Goal: Task Accomplishment & Management: Complete application form

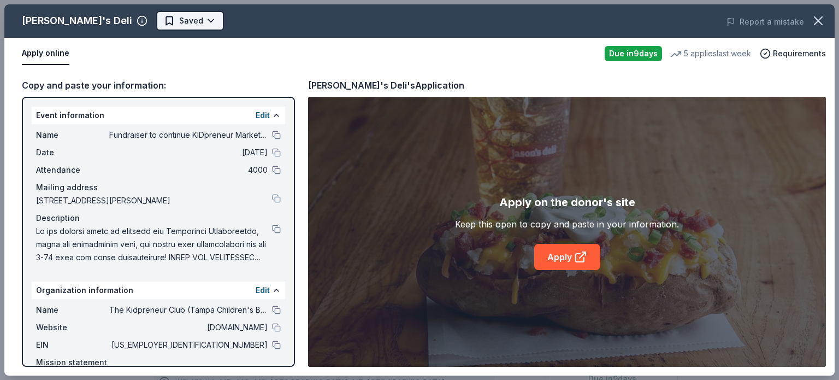
scroll to position [383, 0]
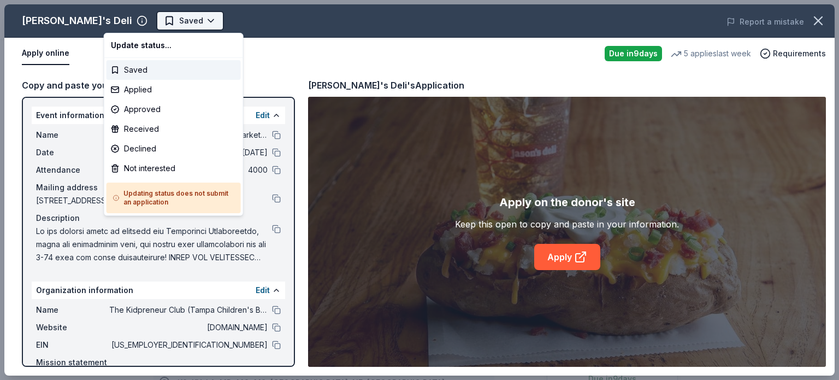
click at [150, 23] on html "Fundraiser to continue KIDpreneur Marketplaces Saved Apply Due [DATE] Share [PE…" at bounding box center [419, 190] width 839 height 380
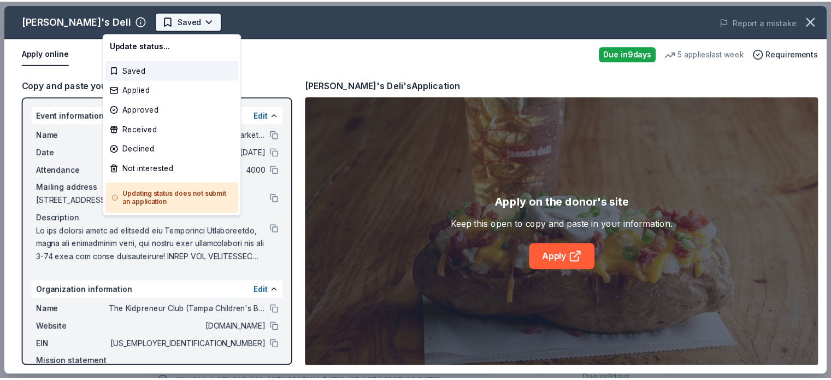
scroll to position [0, 0]
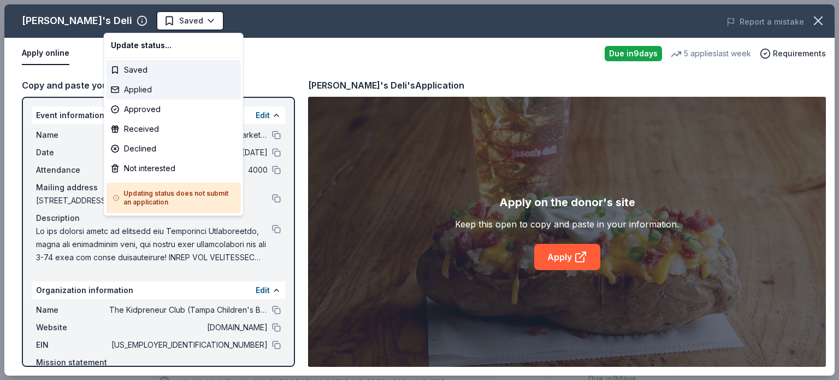
click at [140, 91] on div "Applied" at bounding box center [173, 90] width 134 height 20
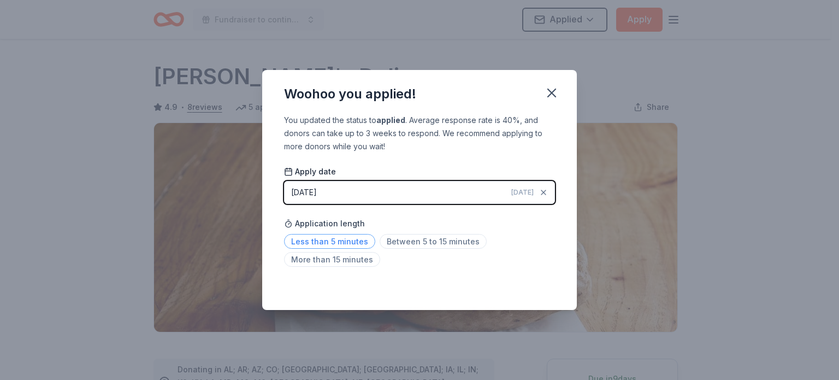
click at [341, 242] on span "Less than 5 minutes" at bounding box center [329, 241] width 91 height 15
click at [550, 92] on icon "button" at bounding box center [552, 93] width 8 height 8
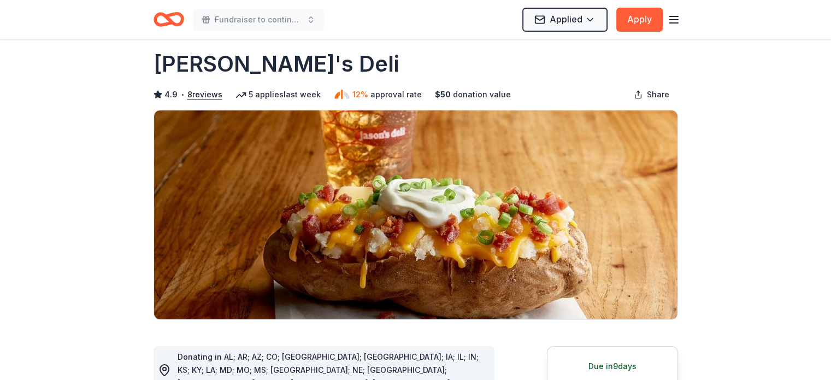
scroll to position [12, 0]
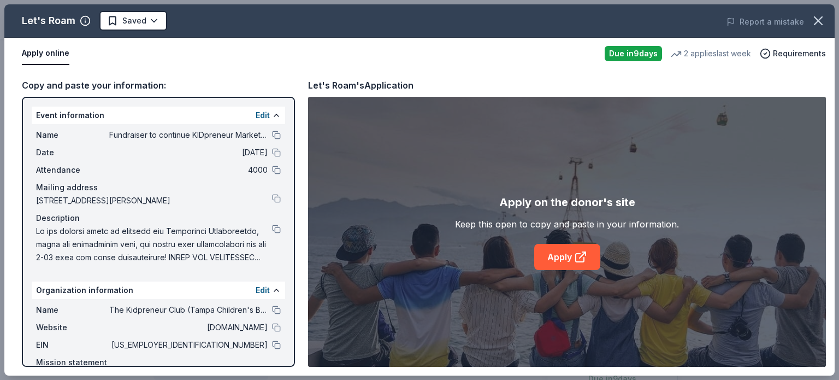
scroll to position [511, 0]
click at [555, 257] on link "Apply" at bounding box center [567, 257] width 66 height 26
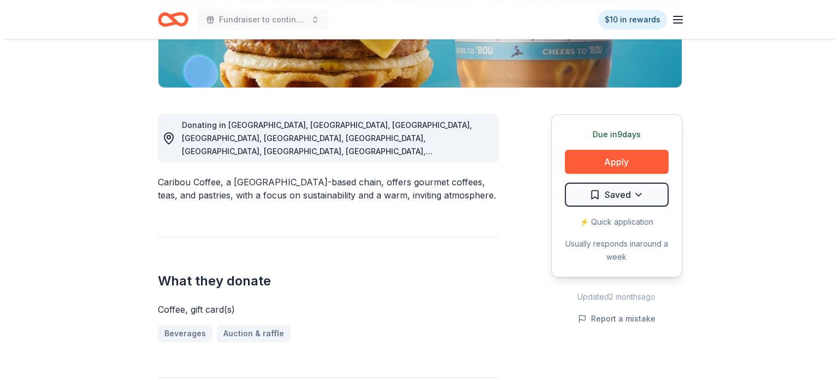
scroll to position [244, 0]
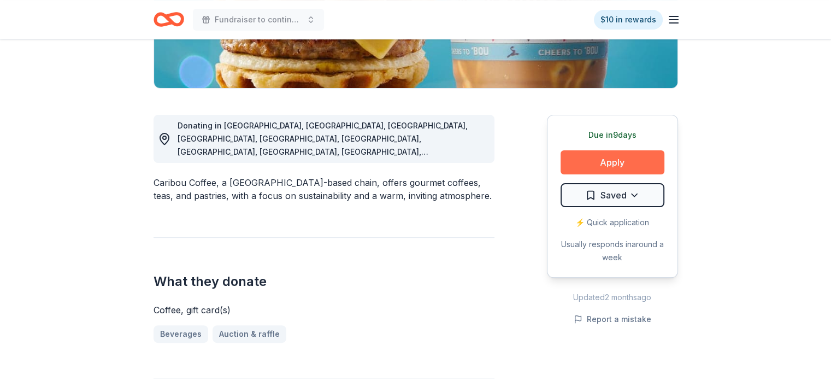
click at [625, 161] on button "Apply" at bounding box center [612, 162] width 104 height 24
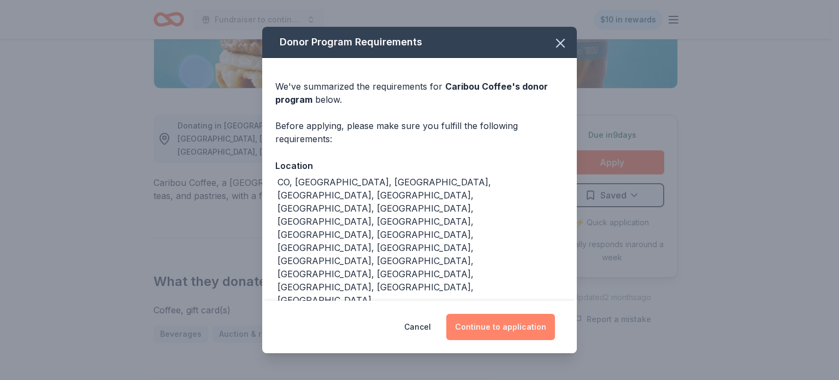
click at [507, 327] on button "Continue to application" at bounding box center [500, 326] width 109 height 26
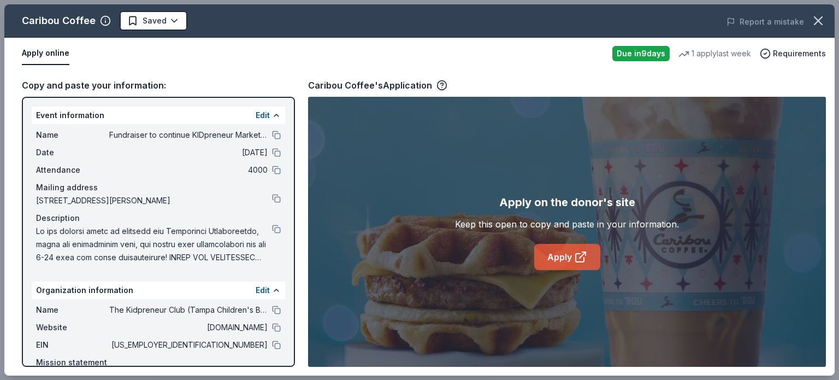
click at [572, 256] on link "Apply" at bounding box center [567, 257] width 66 height 26
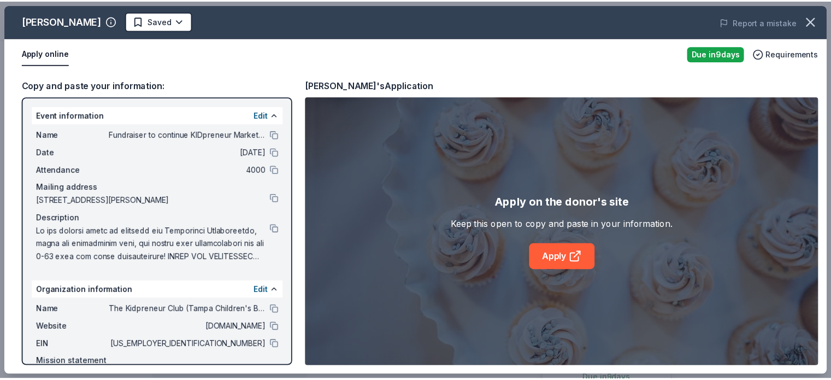
scroll to position [0, 1031]
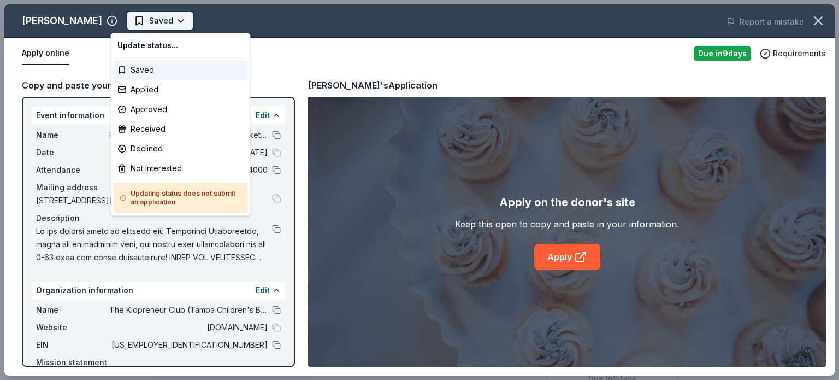
click at [146, 27] on html "Fundraiser to continue KIDpreneur Marketplaces Saved Apply Due in 9 days Share …" at bounding box center [419, 190] width 839 height 380
click at [155, 89] on div "Applied" at bounding box center [180, 90] width 134 height 20
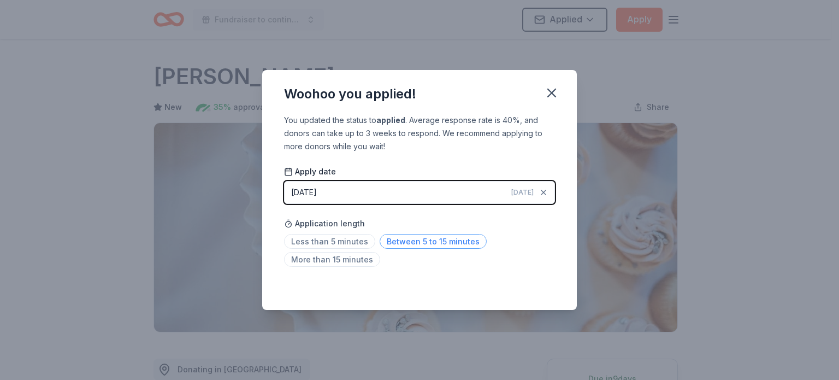
click at [410, 242] on span "Between 5 to 15 minutes" at bounding box center [433, 241] width 107 height 15
click at [550, 93] on icon "button" at bounding box center [551, 92] width 15 height 15
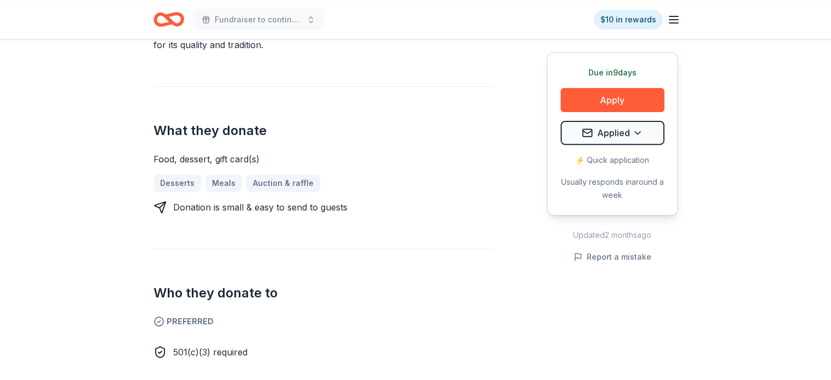
scroll to position [382, 0]
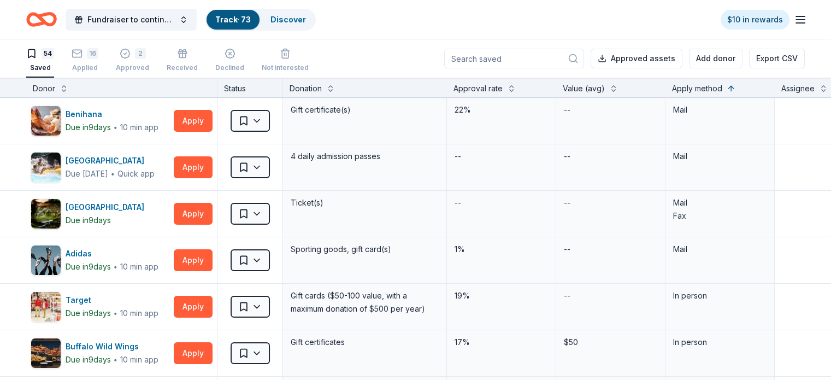
scroll to position [1152, 0]
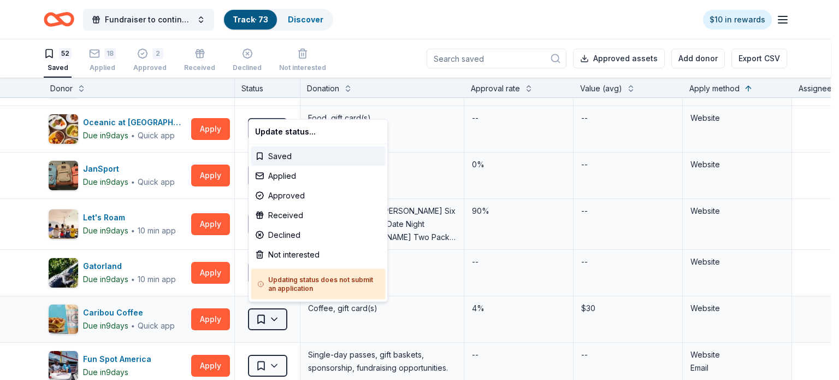
click at [276, 315] on html "Fundraiser to continue KIDpreneur Marketplaces Track · 73 Discover $10 in rewar…" at bounding box center [419, 190] width 839 height 380
click at [275, 174] on div "Applied" at bounding box center [318, 176] width 134 height 20
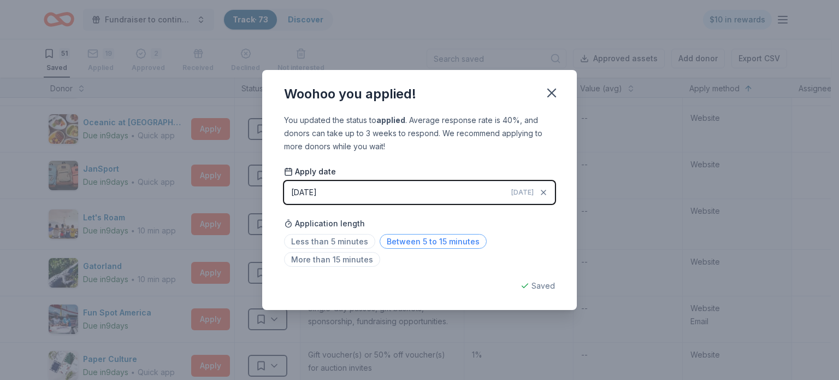
click at [443, 248] on span "Between 5 to 15 minutes" at bounding box center [433, 241] width 107 height 15
click at [551, 94] on icon "button" at bounding box center [551, 92] width 15 height 15
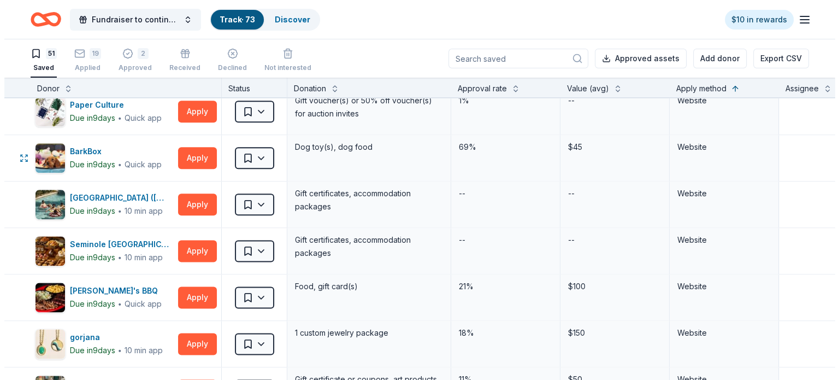
scroll to position [1422, 0]
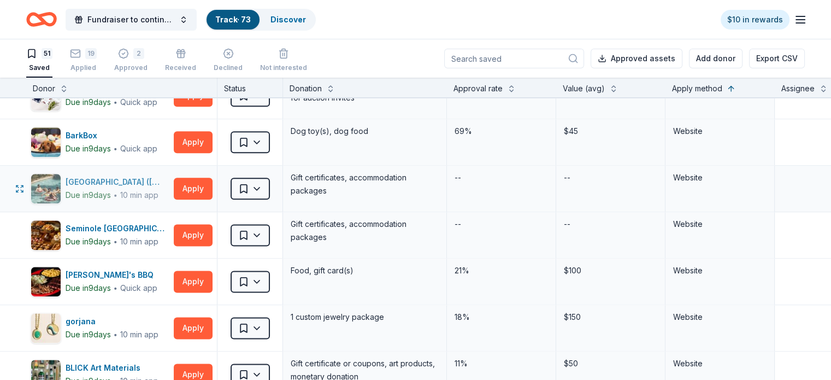
click at [109, 176] on div "[GEOGRAPHIC_DATA] ([GEOGRAPHIC_DATA])" at bounding box center [118, 181] width 104 height 13
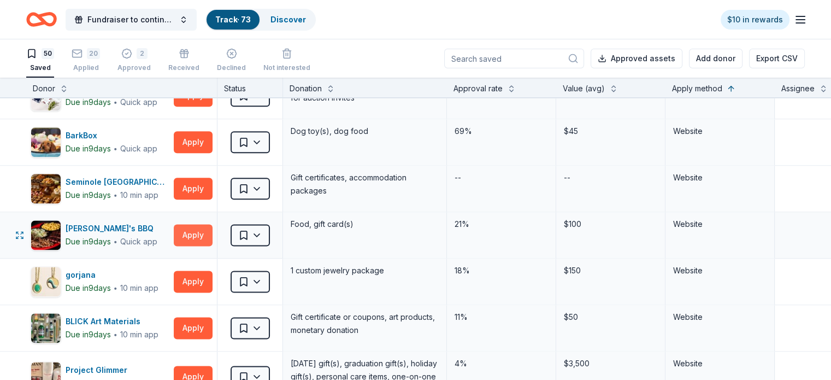
click at [212, 227] on button "Apply" at bounding box center [193, 235] width 39 height 22
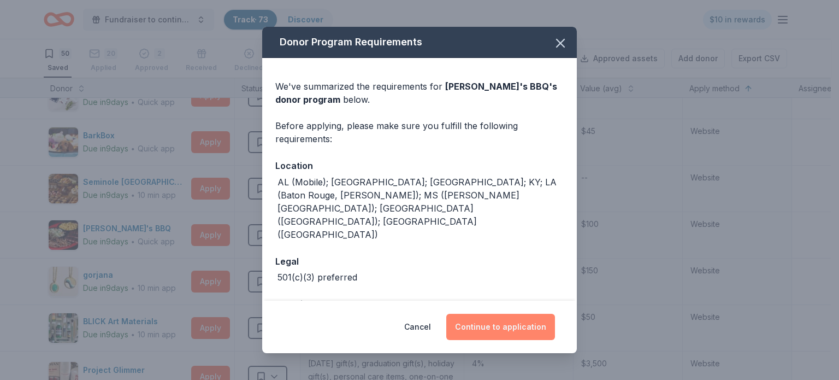
click at [502, 327] on button "Continue to application" at bounding box center [500, 326] width 109 height 26
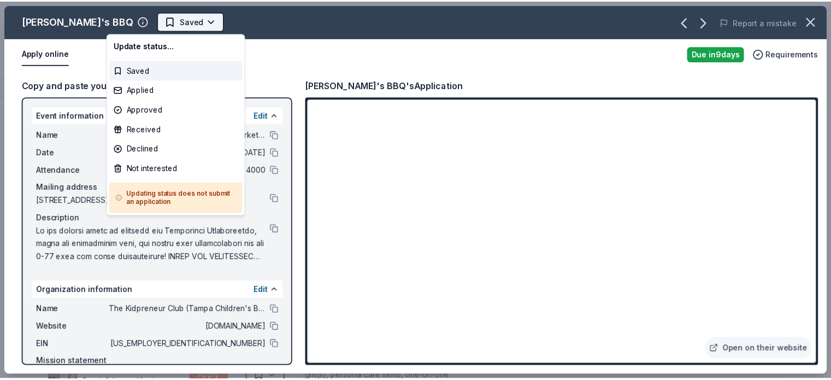
scroll to position [0, 0]
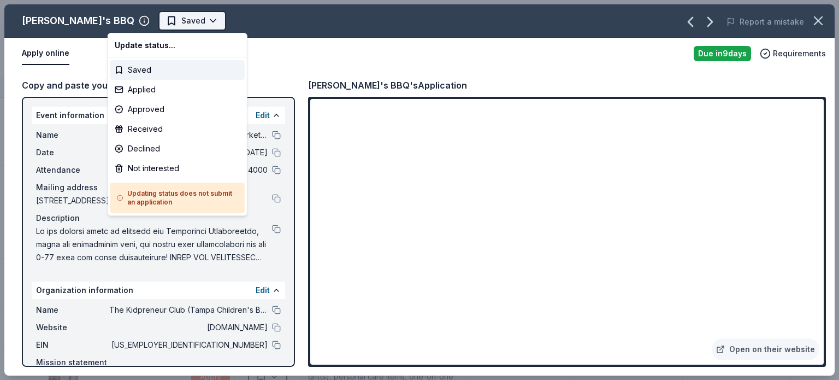
click at [156, 21] on html "Fundraiser to continue KIDpreneur Marketplaces Track · 73 Discover $10 in rewar…" at bounding box center [419, 190] width 839 height 380
click at [134, 90] on div "Applied" at bounding box center [177, 90] width 134 height 20
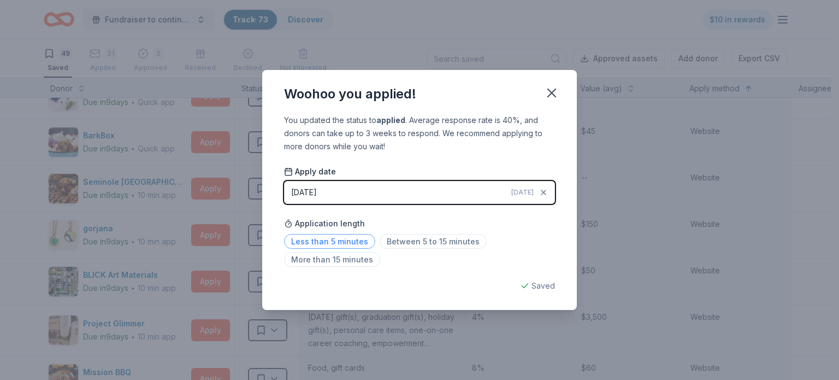
click at [318, 241] on span "Less than 5 minutes" at bounding box center [329, 241] width 91 height 15
click at [553, 90] on icon "button" at bounding box center [552, 93] width 8 height 8
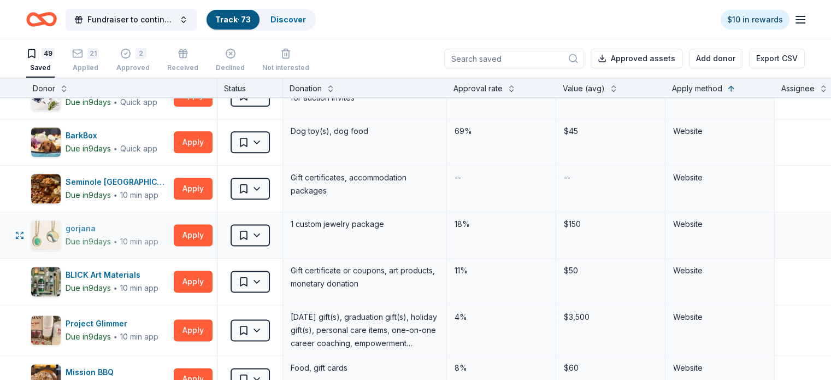
click at [102, 224] on div "gorjana" at bounding box center [112, 228] width 93 height 13
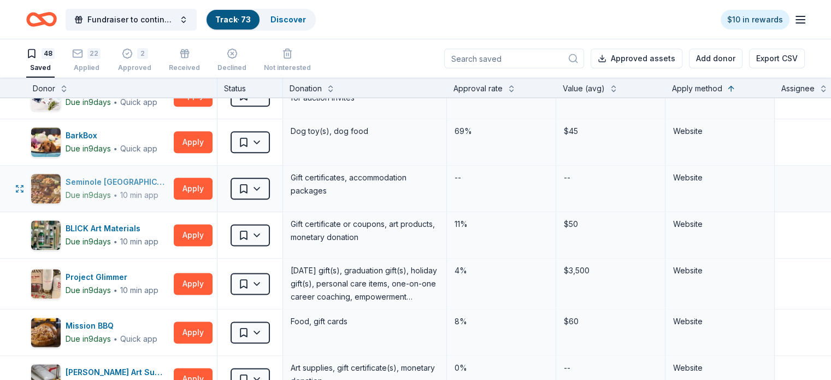
click at [137, 179] on div "Seminole Hard Rock Hotel & Casino Hollywood" at bounding box center [118, 181] width 104 height 13
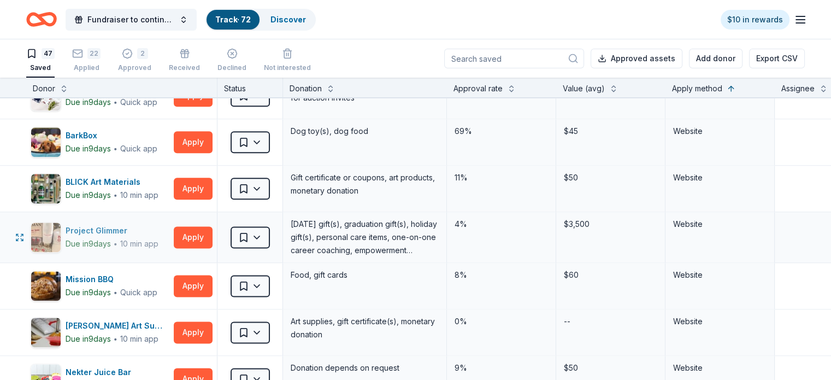
click at [102, 224] on div "Project Glimmer" at bounding box center [112, 230] width 93 height 13
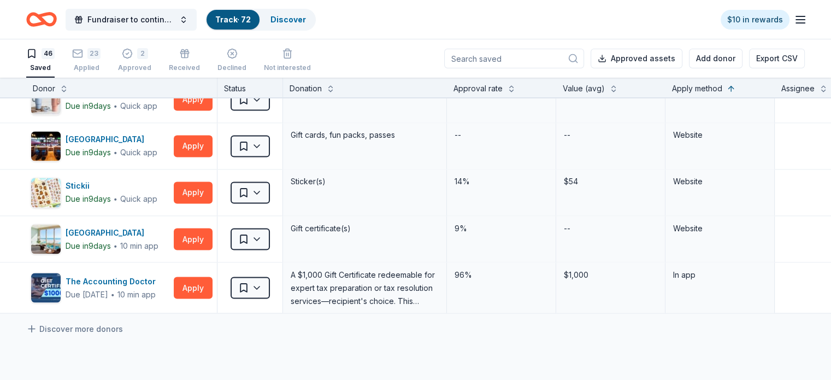
scroll to position [1931, 0]
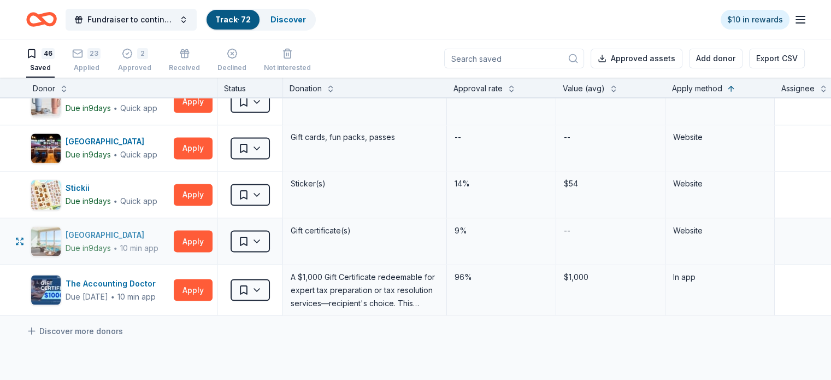
click at [140, 228] on div "One Ocean Resort & Spa" at bounding box center [112, 234] width 93 height 13
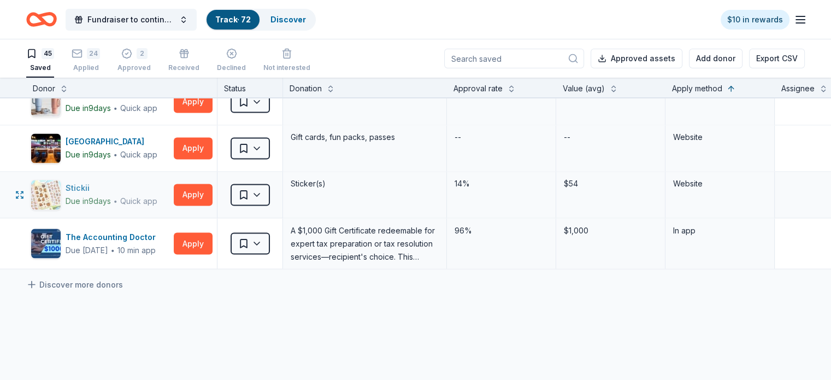
click at [96, 181] on div "Stickii" at bounding box center [112, 187] width 92 height 13
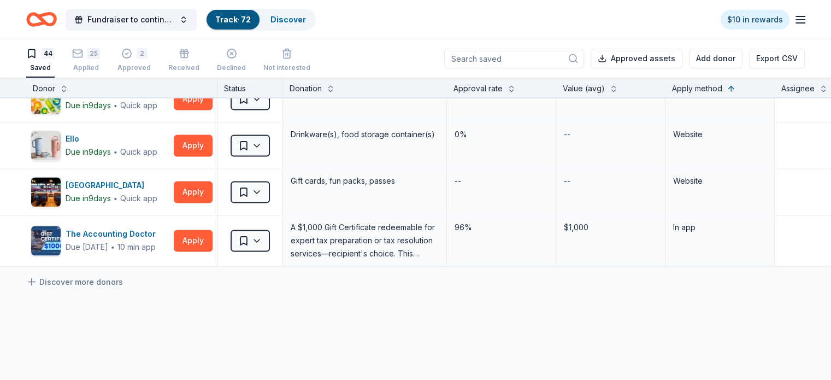
scroll to position [1887, 0]
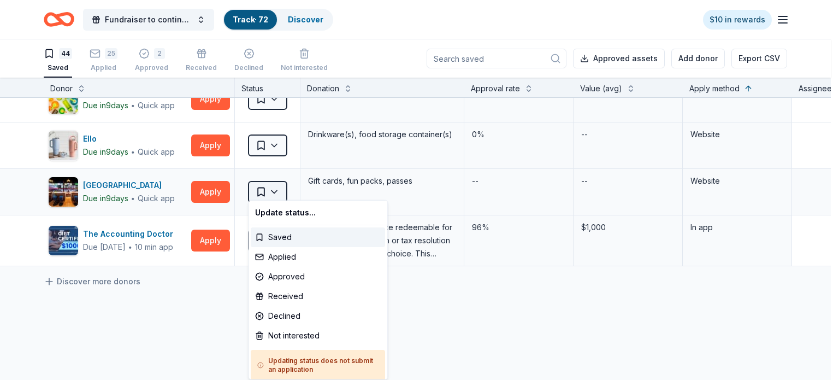
click at [277, 187] on html "Fundraiser to continue KIDpreneur Marketplaces Track · 72 Discover $10 in rewar…" at bounding box center [419, 190] width 839 height 380
click at [283, 335] on div "Not interested" at bounding box center [318, 335] width 134 height 20
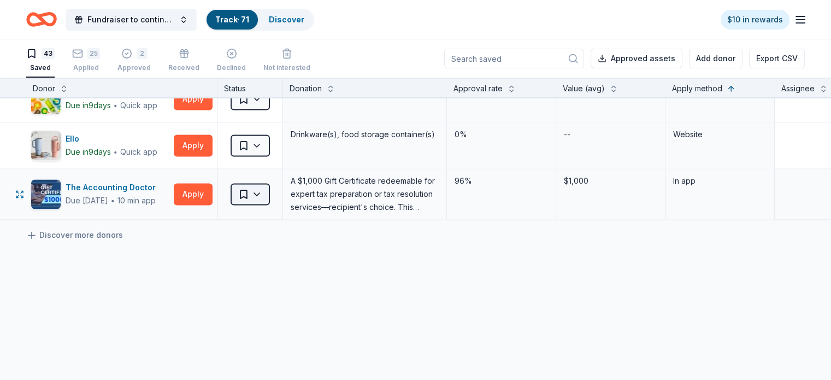
click at [276, 192] on html "Fundraiser to continue KIDpreneur Marketplaces Track · 71 Discover $10 in rewar…" at bounding box center [415, 190] width 831 height 380
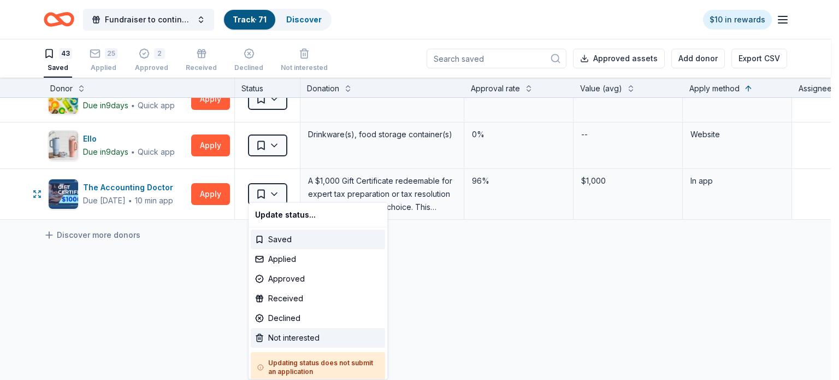
click at [279, 338] on div "Not interested" at bounding box center [318, 338] width 134 height 20
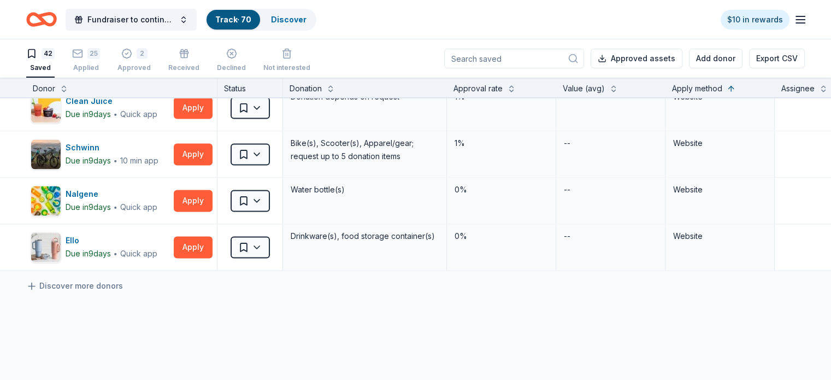
scroll to position [1755, 0]
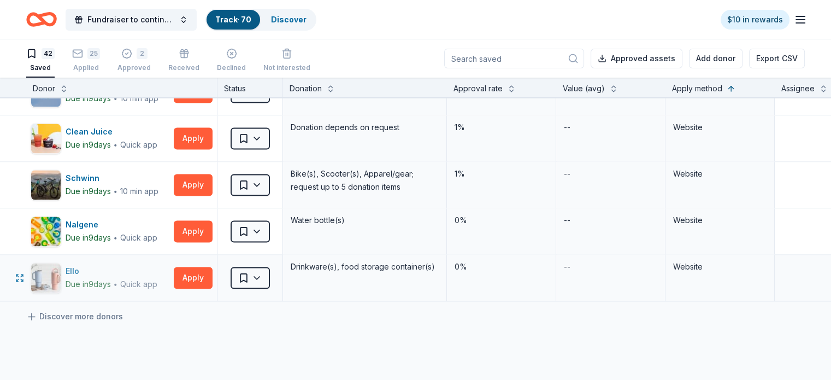
click at [92, 264] on div "Ello" at bounding box center [112, 270] width 92 height 13
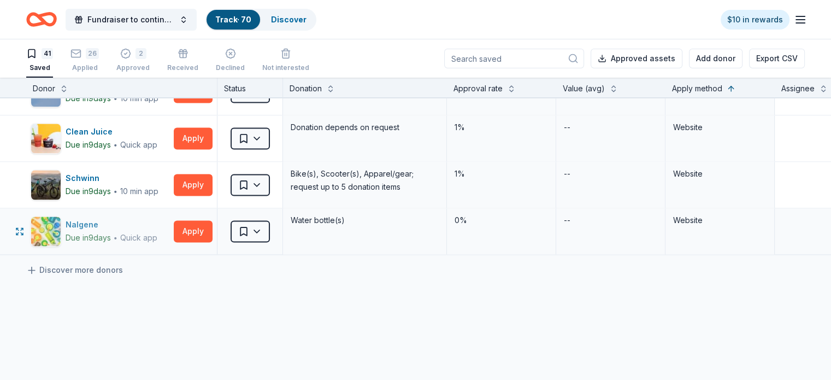
click at [98, 220] on div "Nalgene" at bounding box center [112, 224] width 92 height 13
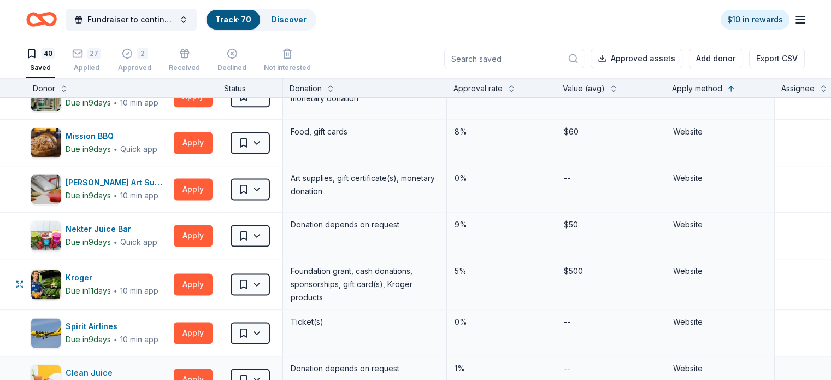
scroll to position [1513, 0]
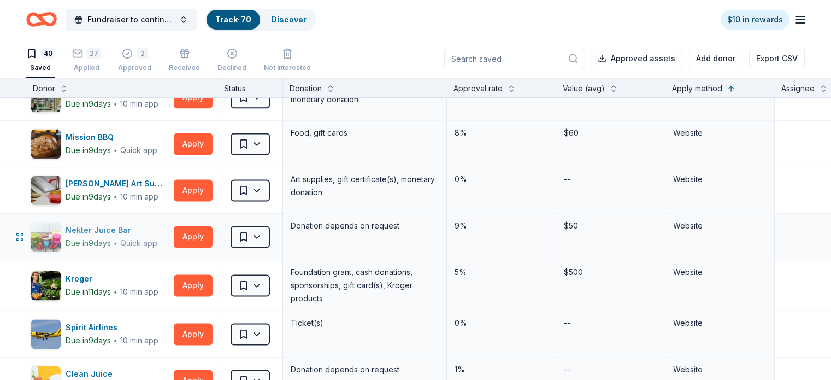
click at [126, 224] on div "Nekter Juice Bar" at bounding box center [112, 229] width 92 height 13
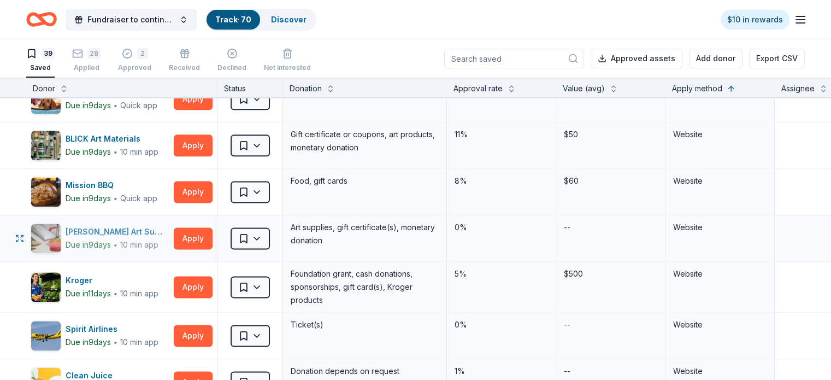
scroll to position [1455, 0]
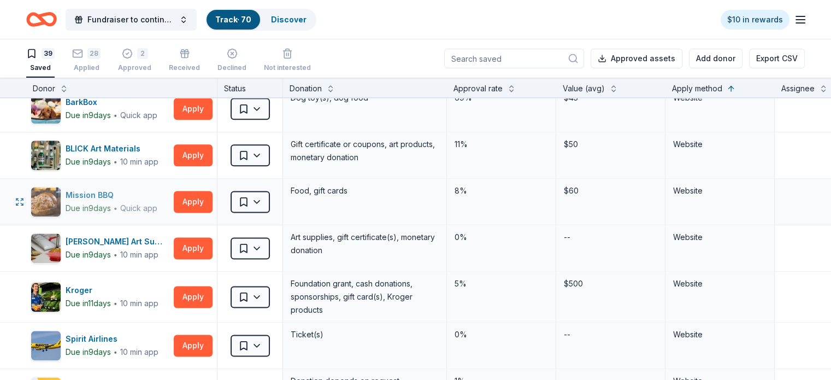
click at [112, 190] on div "Mission BBQ" at bounding box center [112, 194] width 92 height 13
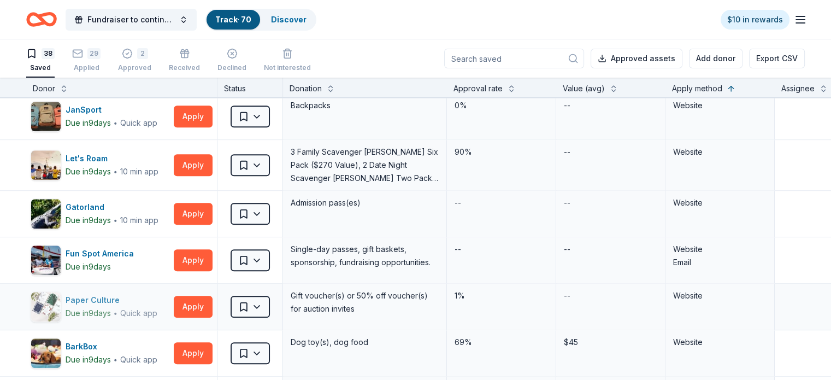
scroll to position [1210, 0]
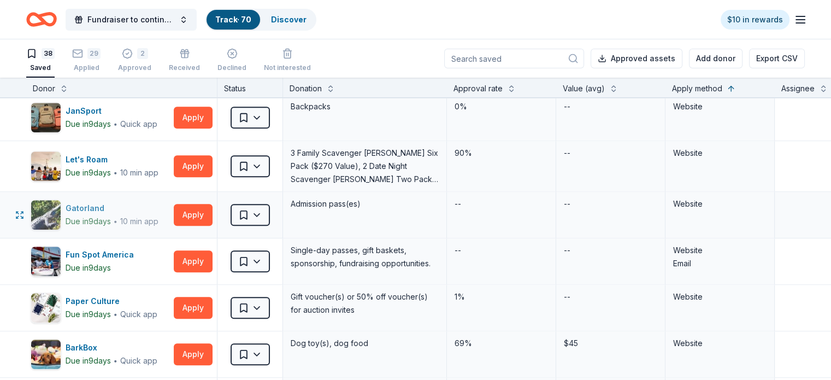
click at [103, 204] on div "Gatorland" at bounding box center [112, 208] width 93 height 13
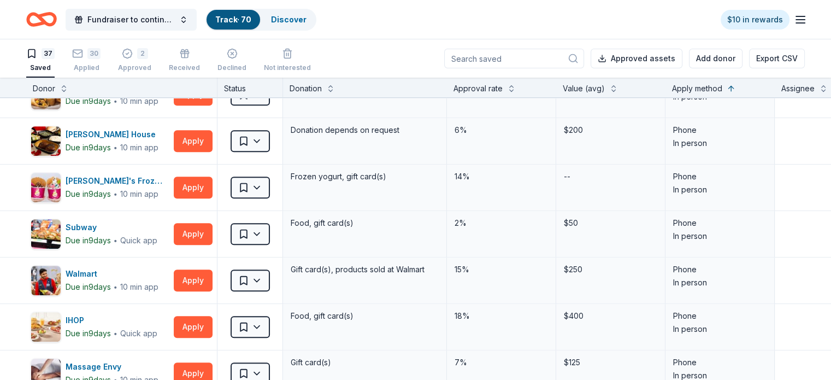
scroll to position [583, 0]
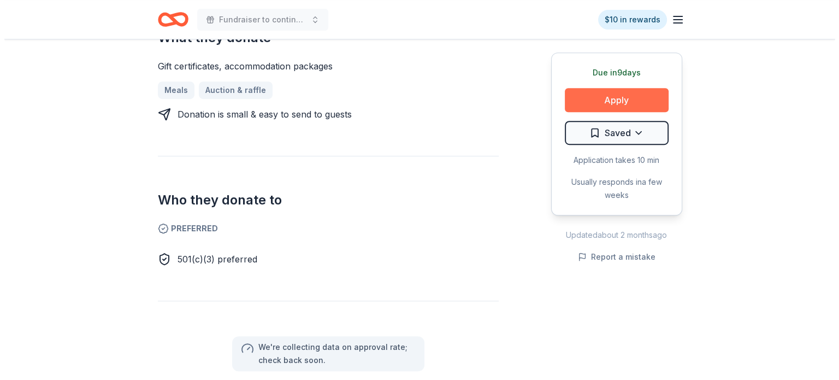
scroll to position [473, 0]
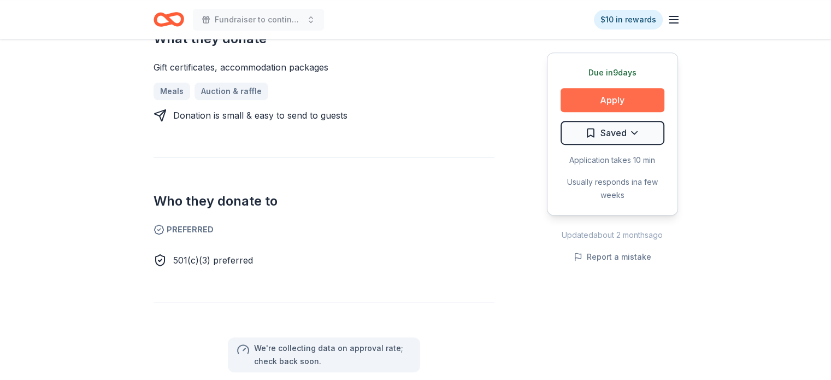
click at [620, 94] on button "Apply" at bounding box center [612, 100] width 104 height 24
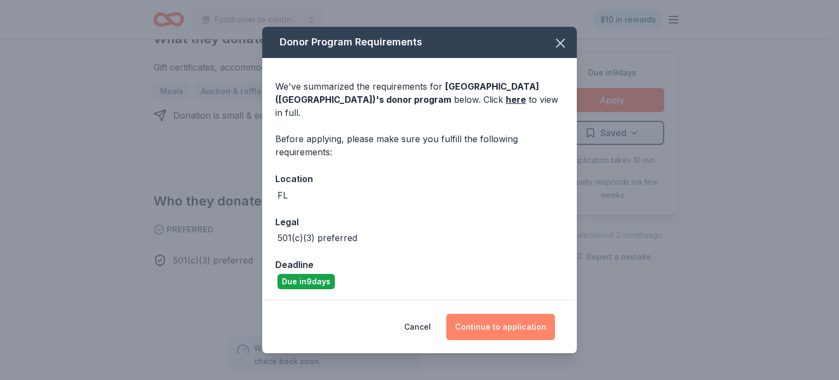
click at [498, 319] on button "Continue to application" at bounding box center [500, 326] width 109 height 26
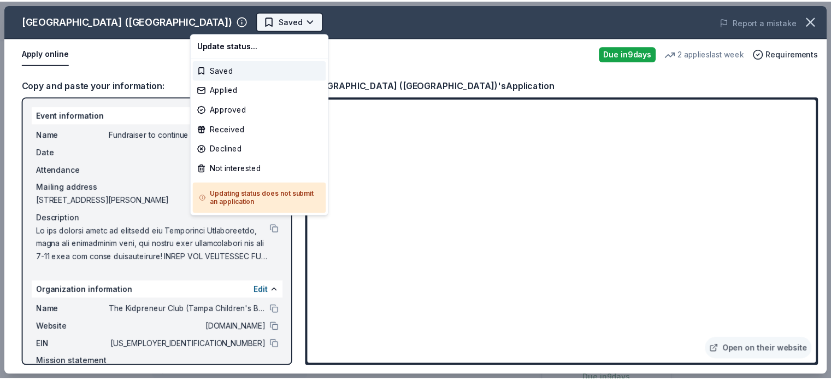
scroll to position [0, 0]
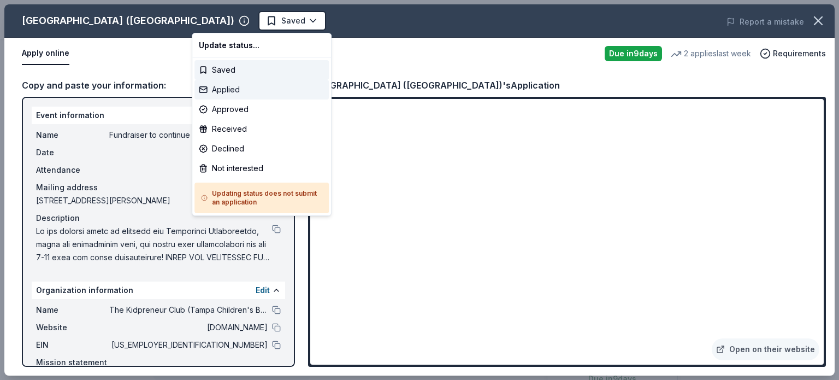
click at [229, 86] on div "Applied" at bounding box center [261, 90] width 134 height 20
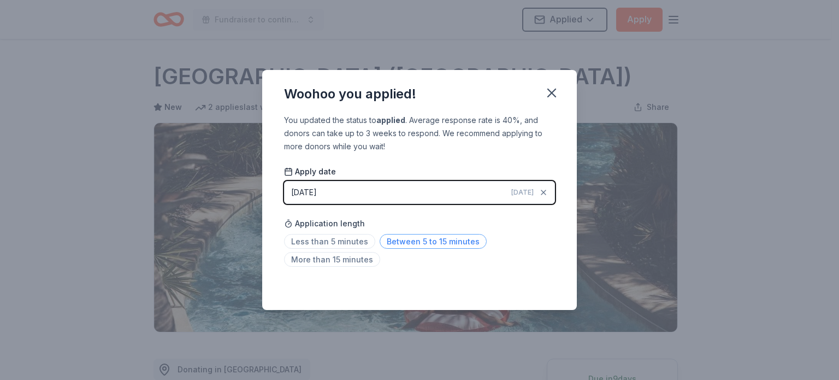
click at [420, 241] on span "Between 5 to 15 minutes" at bounding box center [433, 241] width 107 height 15
click at [551, 96] on icon "button" at bounding box center [551, 92] width 15 height 15
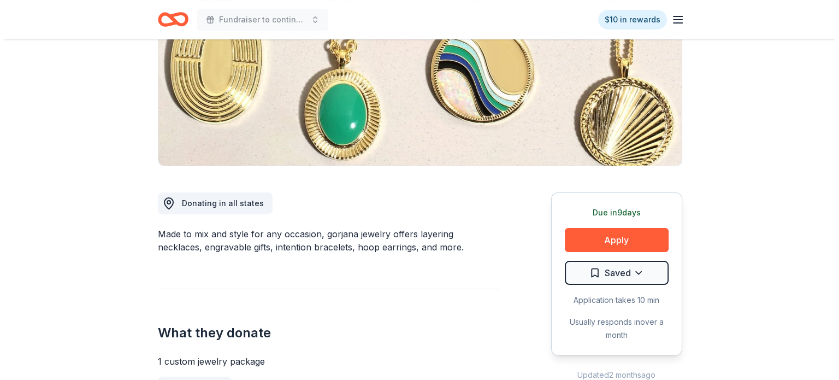
scroll to position [164, 0]
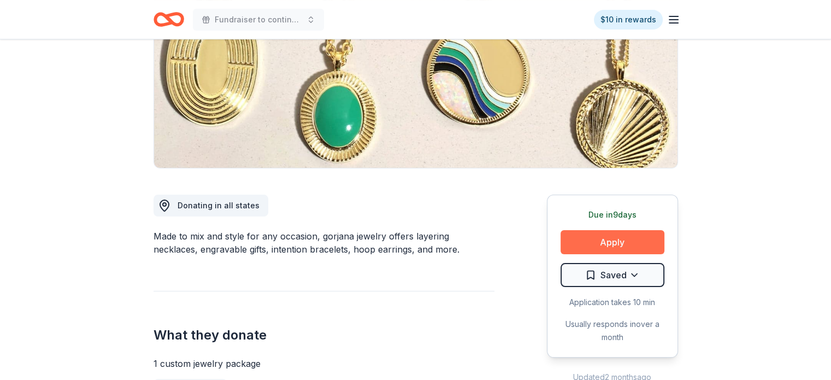
click at [610, 242] on button "Apply" at bounding box center [612, 242] width 104 height 24
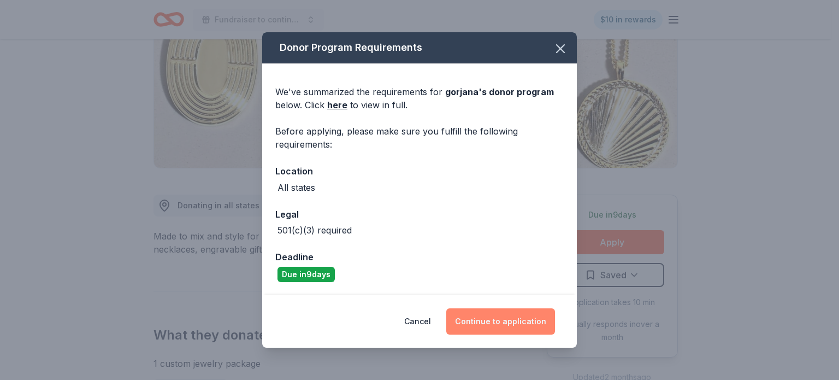
click at [507, 321] on button "Continue to application" at bounding box center [500, 321] width 109 height 26
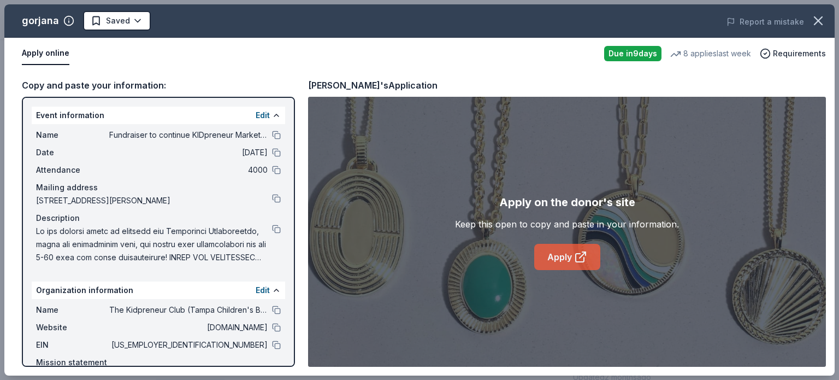
click at [564, 258] on link "Apply" at bounding box center [567, 257] width 66 height 26
click at [818, 19] on icon "button" at bounding box center [817, 20] width 15 height 15
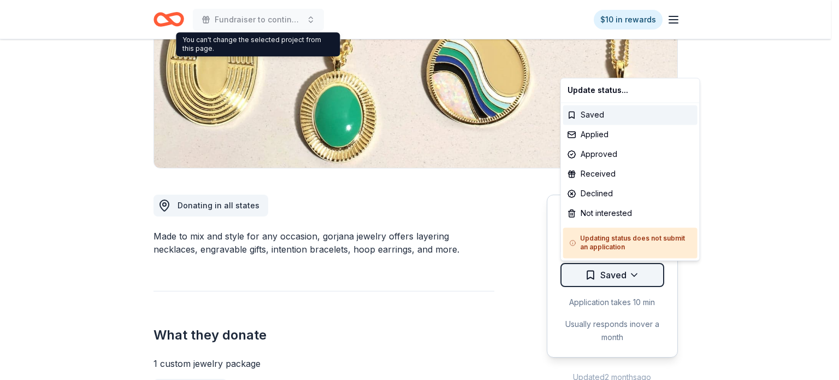
click at [630, 216] on html "Fundraiser to continue KIDpreneur Marketplaces $10 in rewards Due in 9 days Sha…" at bounding box center [419, 26] width 839 height 380
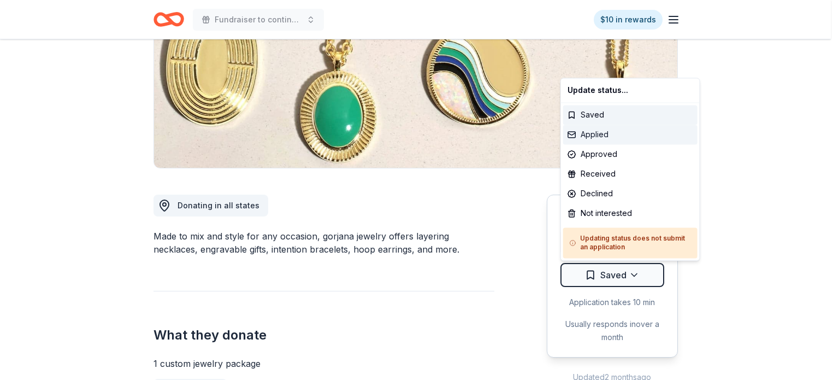
click at [590, 133] on div "Applied" at bounding box center [630, 135] width 134 height 20
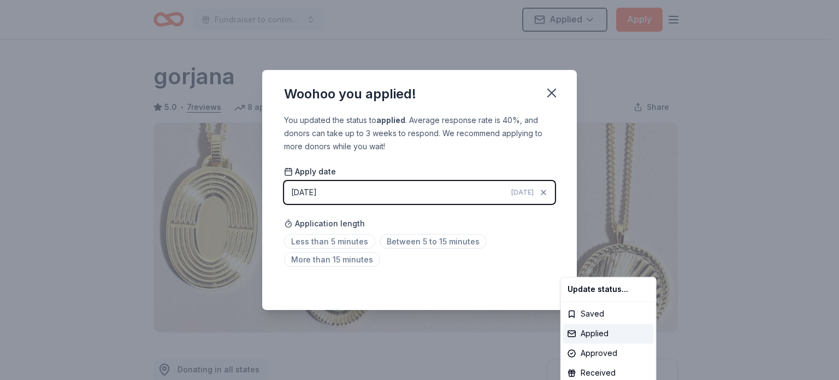
click at [398, 241] on html "Fundraiser to continue KIDpreneur Marketplaces Applied Apply Due in 9 days Shar…" at bounding box center [419, 190] width 839 height 380
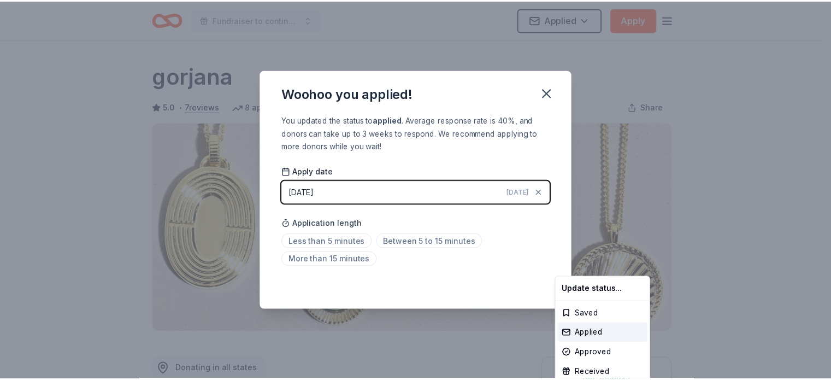
scroll to position [248, 0]
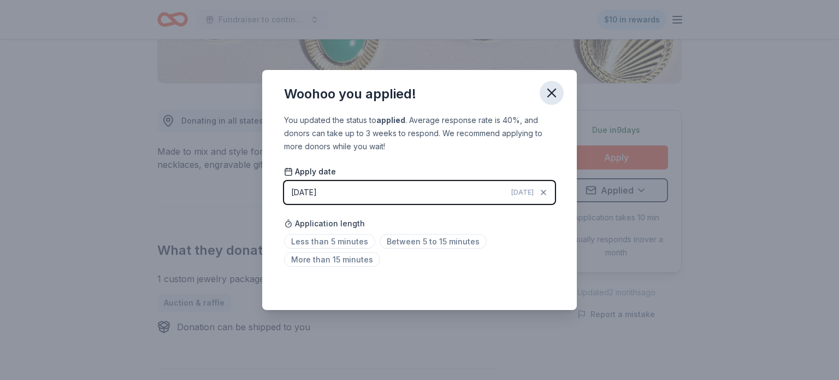
click at [551, 99] on icon "button" at bounding box center [551, 92] width 15 height 15
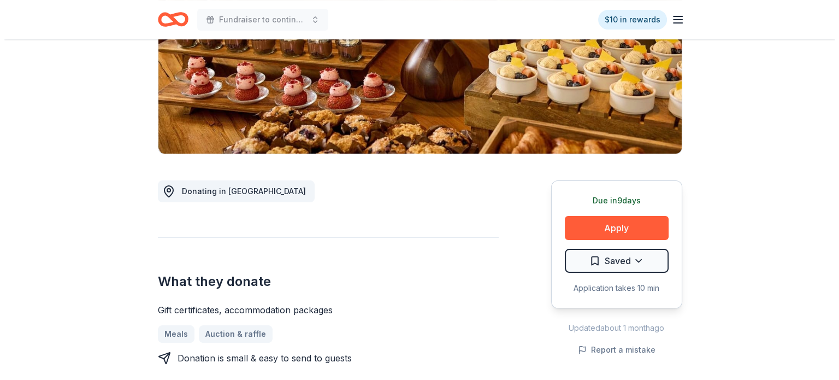
scroll to position [181, 0]
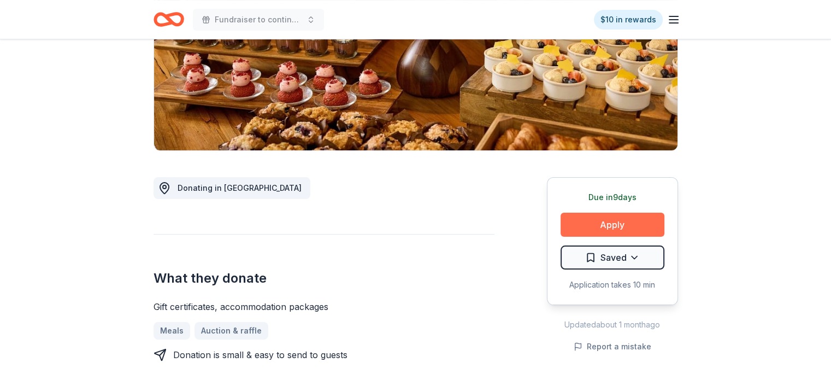
click at [619, 224] on button "Apply" at bounding box center [612, 224] width 104 height 24
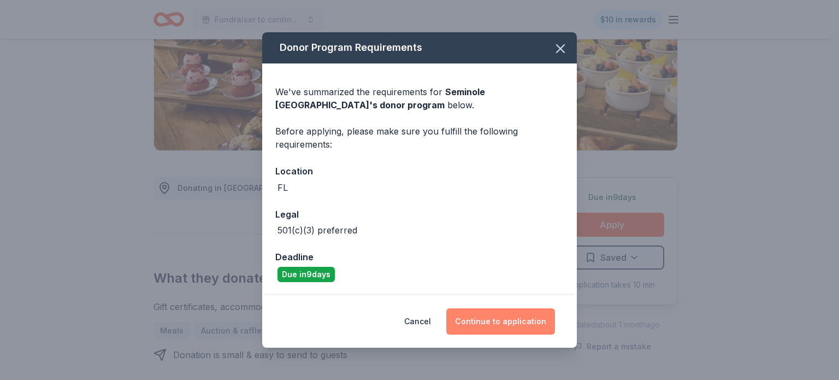
click at [527, 323] on button "Continue to application" at bounding box center [500, 321] width 109 height 26
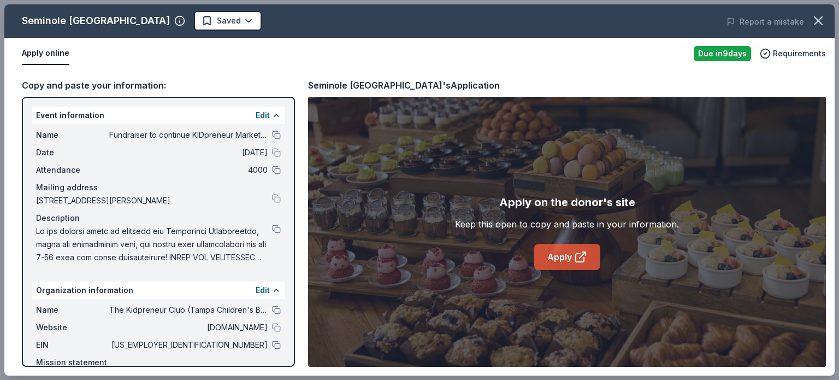
click at [576, 260] on icon at bounding box center [580, 256] width 13 height 13
click at [306, 17] on body "Fundraiser to continue KIDpreneur Marketplaces $10 in rewards Due [DATE] Share …" at bounding box center [415, 9] width 831 height 380
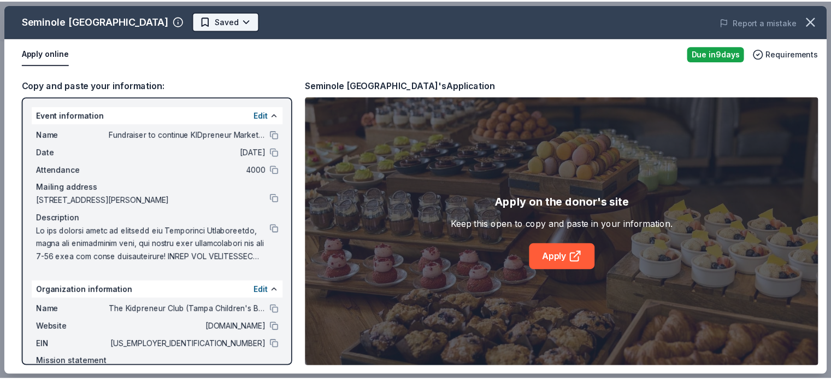
scroll to position [0, 0]
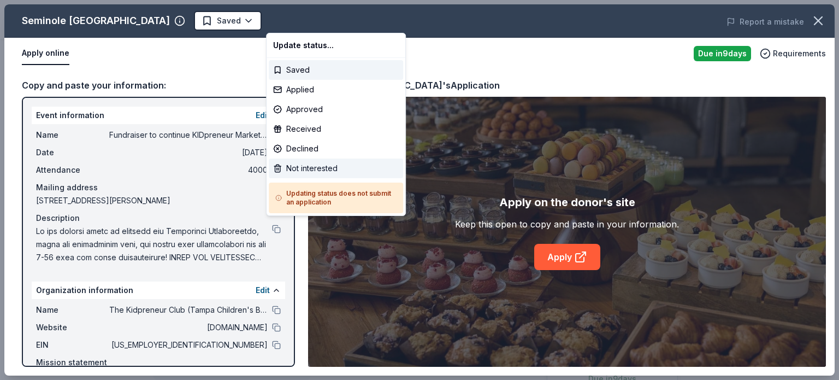
click at [309, 168] on div "Not interested" at bounding box center [336, 168] width 134 height 20
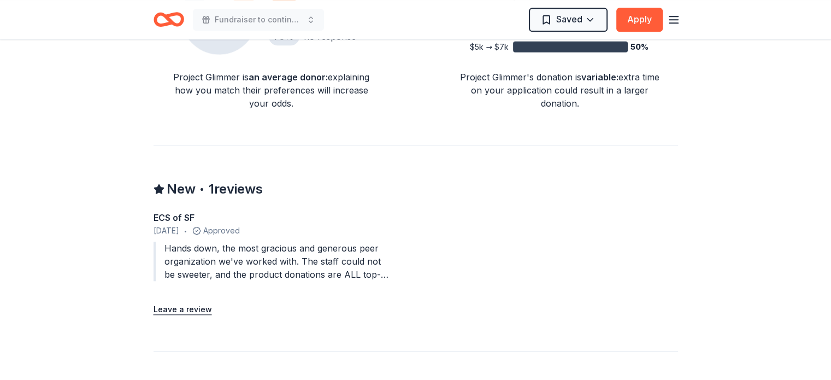
scroll to position [985, 0]
click at [643, 17] on button "Apply" at bounding box center [639, 20] width 46 height 24
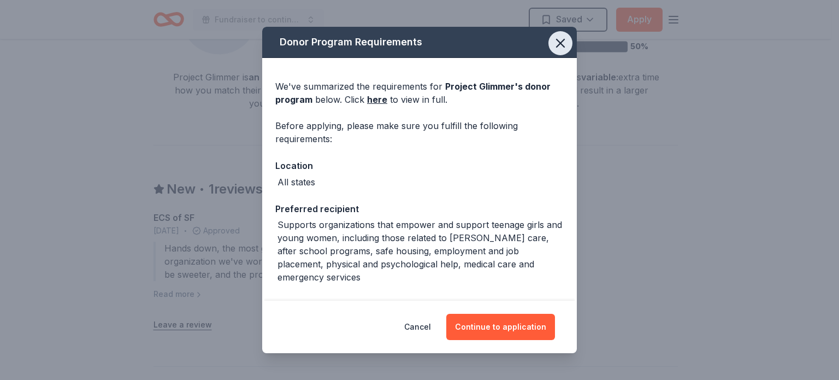
click at [553, 43] on icon "button" at bounding box center [560, 42] width 15 height 15
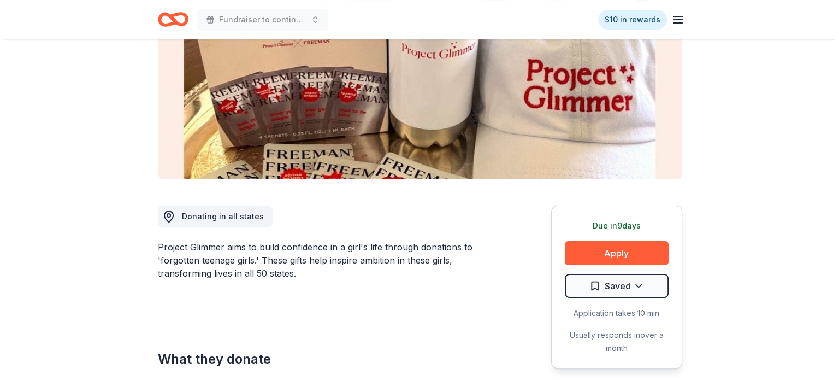
scroll to position [135, 0]
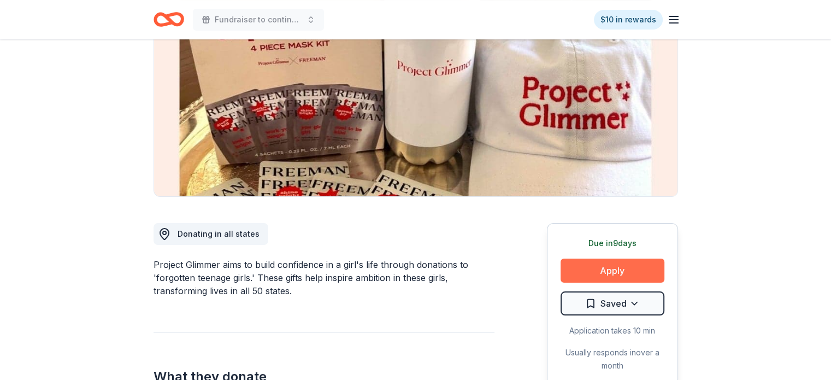
click at [595, 264] on button "Apply" at bounding box center [612, 270] width 104 height 24
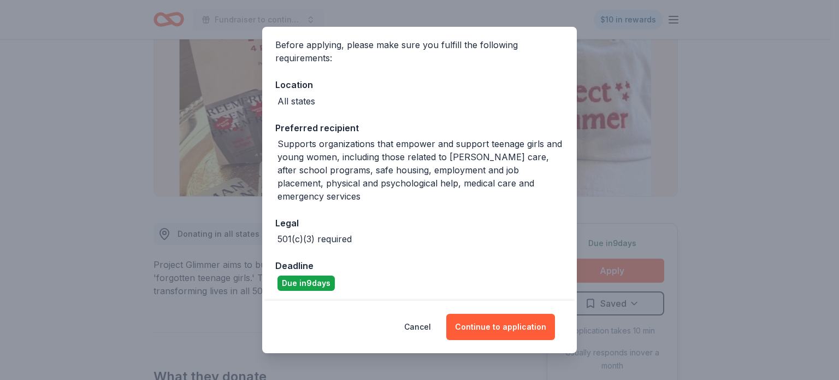
scroll to position [83, 0]
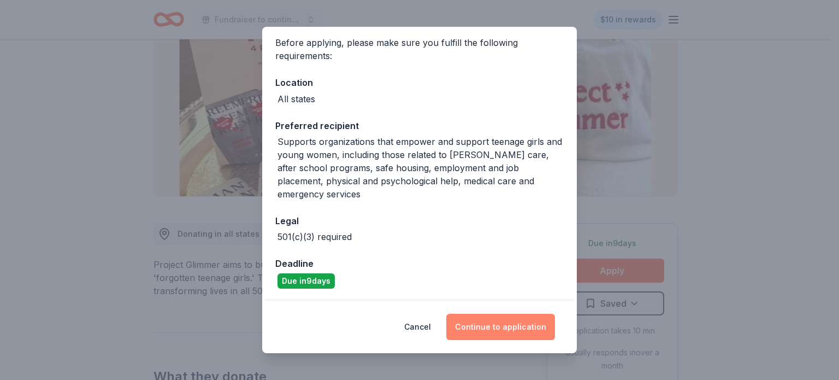
click at [487, 329] on button "Continue to application" at bounding box center [500, 326] width 109 height 26
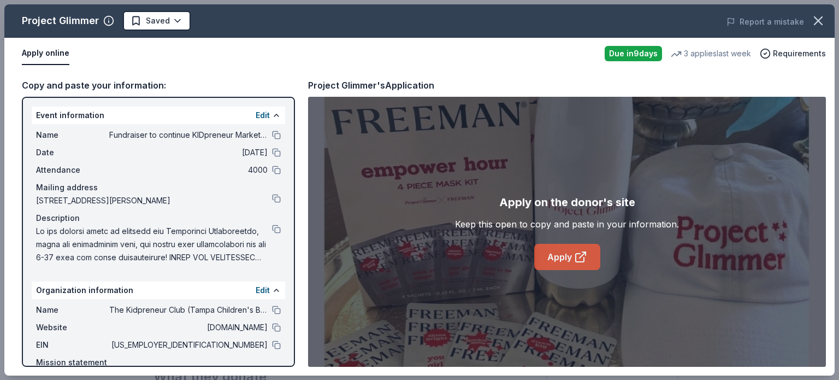
click at [555, 257] on link "Apply" at bounding box center [567, 257] width 66 height 26
click at [170, 21] on html "Fundraiser to continue KIDpreneur Marketplaces $10 in rewards Due in 9 days Sha…" at bounding box center [419, 55] width 839 height 380
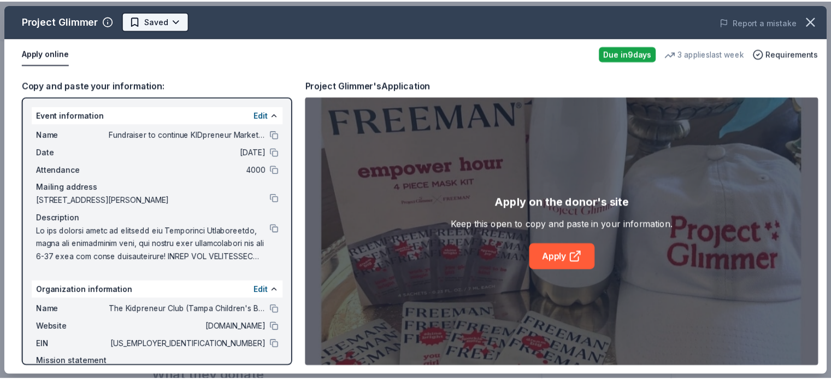
scroll to position [0, 0]
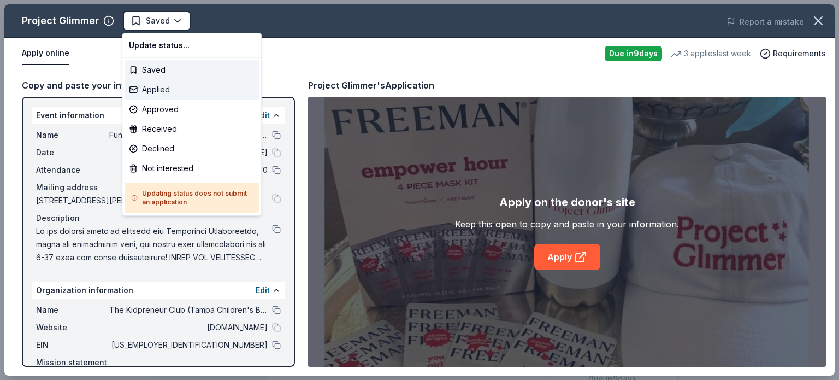
click at [151, 90] on div "Applied" at bounding box center [192, 90] width 134 height 20
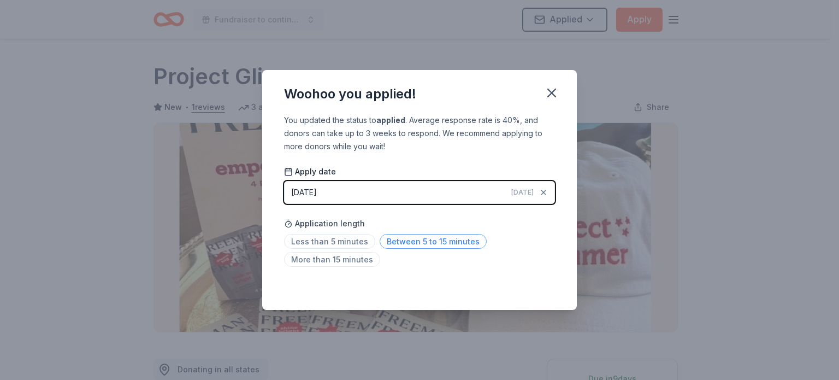
click at [425, 247] on span "Between 5 to 15 minutes" at bounding box center [433, 241] width 107 height 15
click at [553, 97] on icon "button" at bounding box center [551, 92] width 15 height 15
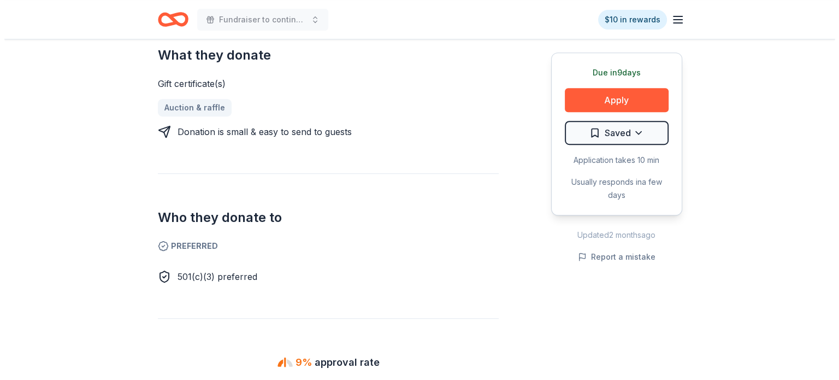
scroll to position [469, 0]
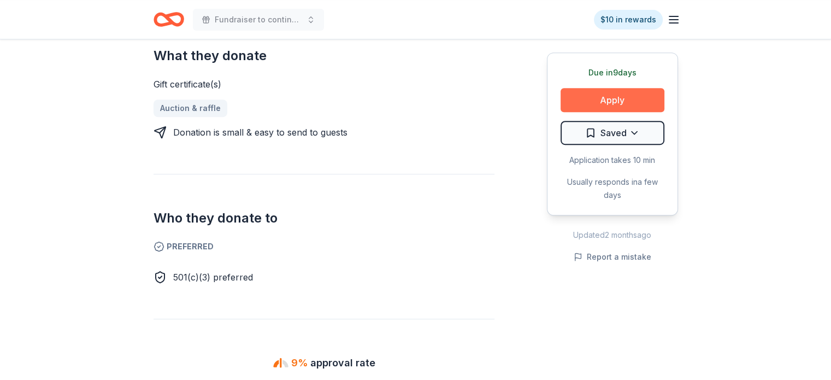
click at [594, 96] on button "Apply" at bounding box center [612, 100] width 104 height 24
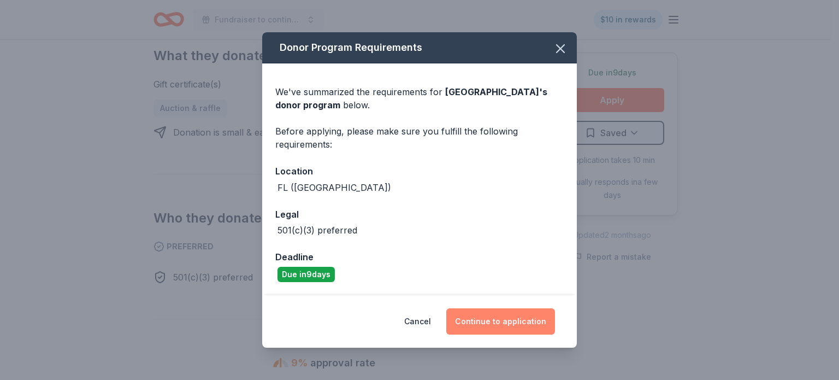
click at [505, 325] on button "Continue to application" at bounding box center [500, 321] width 109 height 26
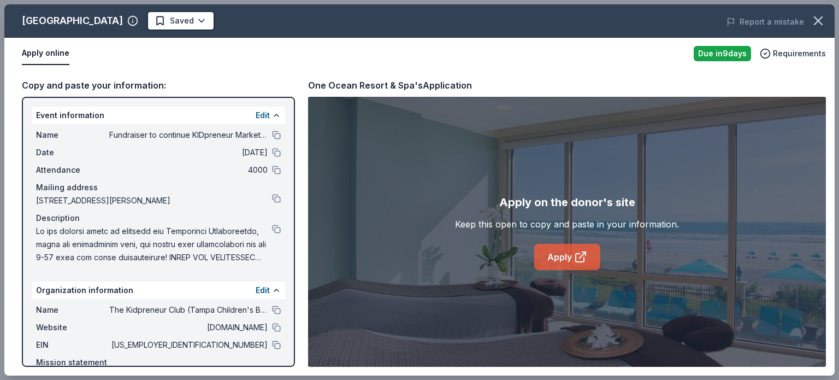
click at [561, 257] on link "Apply" at bounding box center [567, 257] width 66 height 26
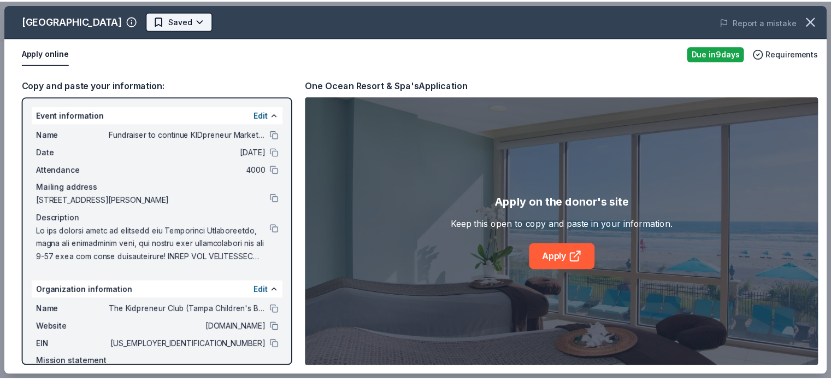
scroll to position [0, 0]
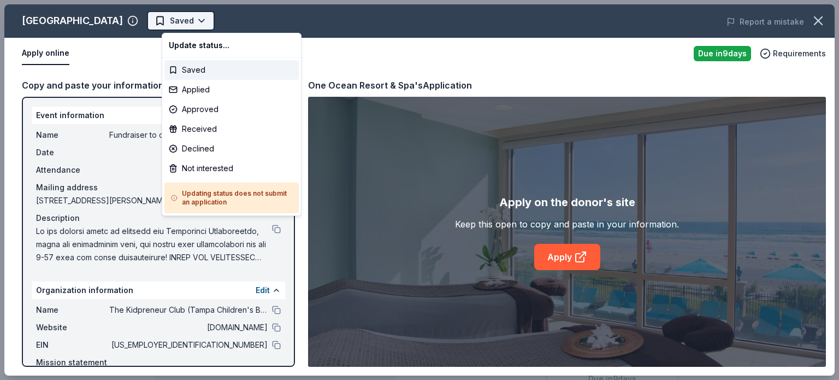
click at [216, 23] on body "Fundraiser to continue KIDpreneur Marketplaces Saved Apply Due [DATE] Share One…" at bounding box center [415, 190] width 831 height 380
click at [194, 89] on div "Applied" at bounding box center [231, 90] width 134 height 20
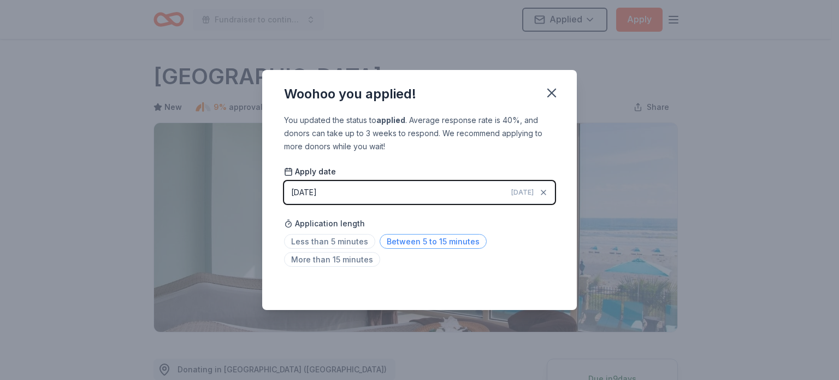
click at [415, 240] on span "Between 5 to 15 minutes" at bounding box center [433, 241] width 107 height 15
click at [552, 91] on icon "button" at bounding box center [552, 93] width 8 height 8
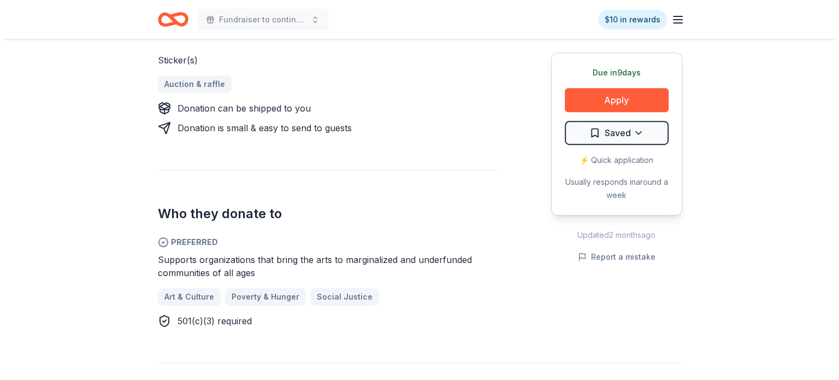
scroll to position [465, 0]
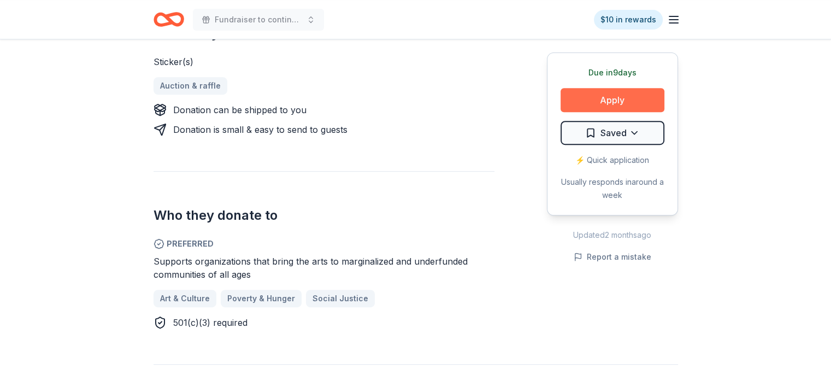
click at [607, 96] on button "Apply" at bounding box center [612, 100] width 104 height 24
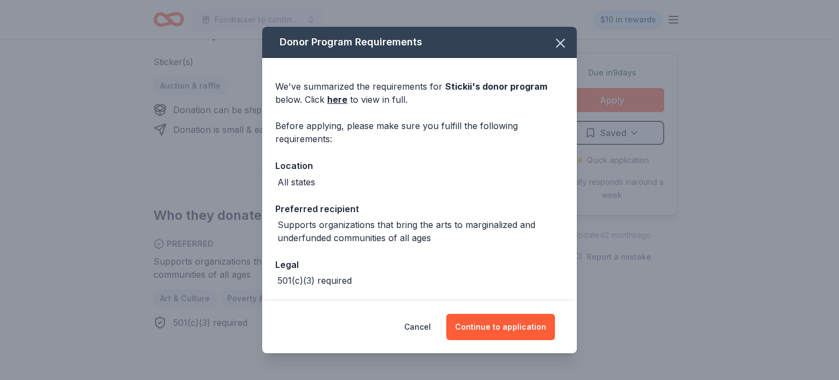
scroll to position [44, 0]
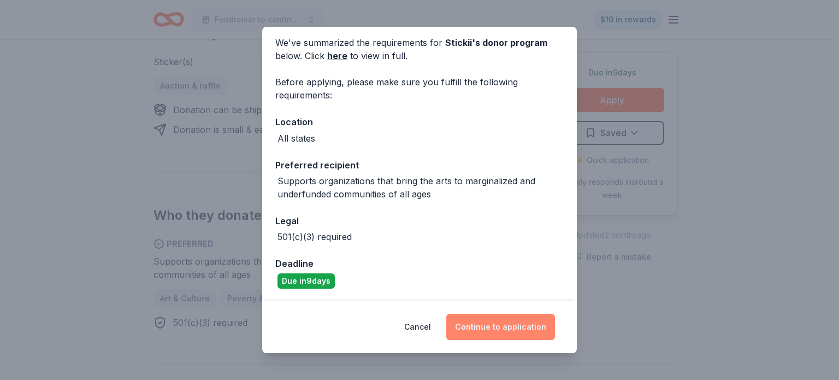
click at [508, 325] on button "Continue to application" at bounding box center [500, 326] width 109 height 26
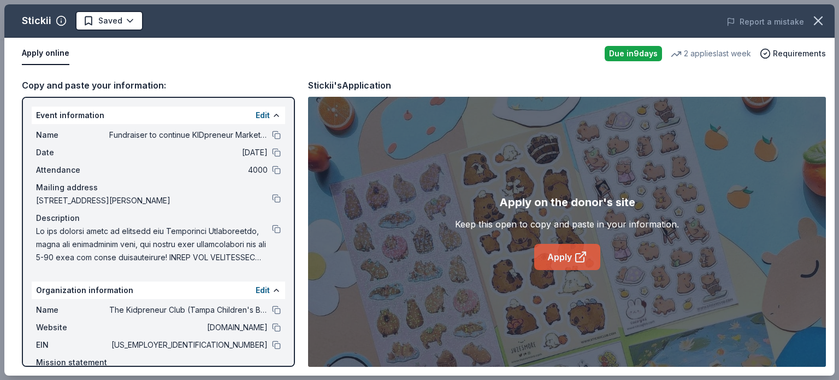
click at [557, 256] on link "Apply" at bounding box center [567, 257] width 66 height 26
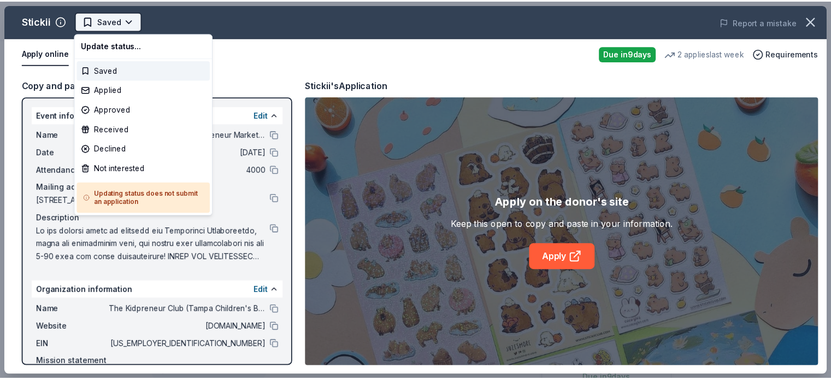
scroll to position [0, 0]
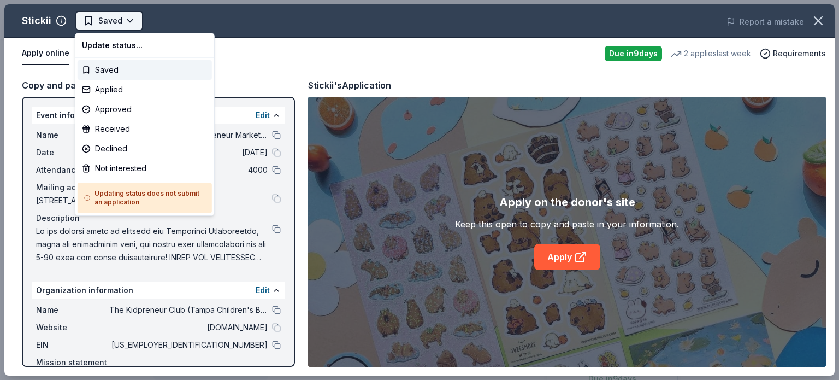
click at [115, 21] on html "Fundraiser to continue KIDpreneur Marketplaces Saved Apply Due [DATE] Share Sti…" at bounding box center [419, 190] width 839 height 380
click at [94, 88] on div "Applied" at bounding box center [145, 90] width 134 height 20
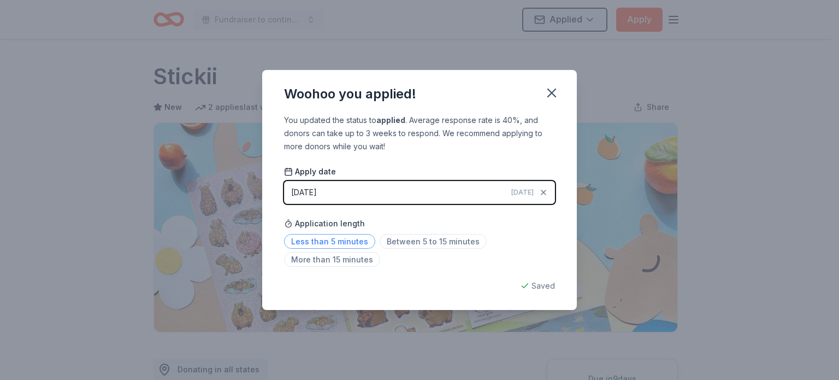
click at [341, 242] on span "Less than 5 minutes" at bounding box center [329, 241] width 91 height 15
click at [548, 96] on icon "button" at bounding box center [552, 93] width 8 height 8
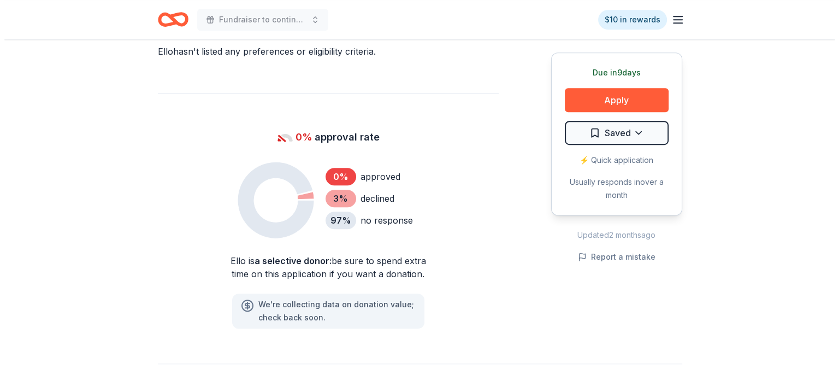
scroll to position [627, 0]
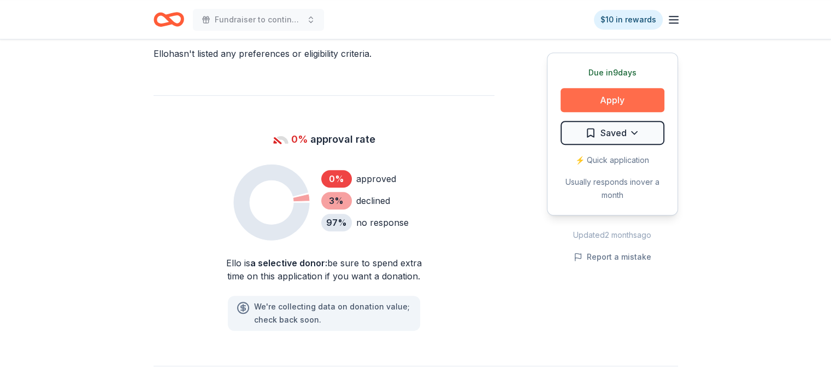
click at [636, 104] on button "Apply" at bounding box center [612, 100] width 104 height 24
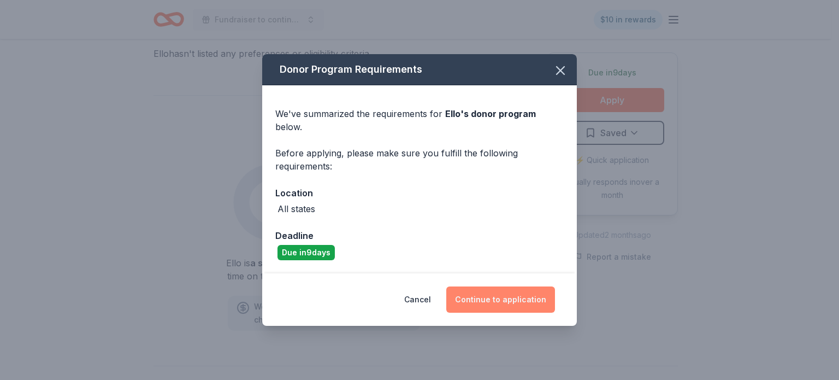
click at [516, 297] on button "Continue to application" at bounding box center [500, 299] width 109 height 26
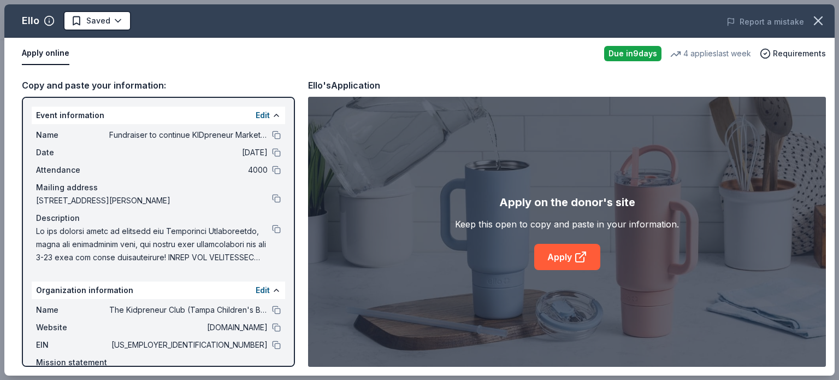
click at [516, 297] on div "Apply on the donor's site Keep this open to copy and paste in your information.…" at bounding box center [567, 232] width 518 height 270
click at [492, 261] on div "Apply on the donor's site Keep this open to copy and paste in your information.…" at bounding box center [567, 231] width 224 height 76
click at [555, 258] on link "Apply" at bounding box center [567, 257] width 66 height 26
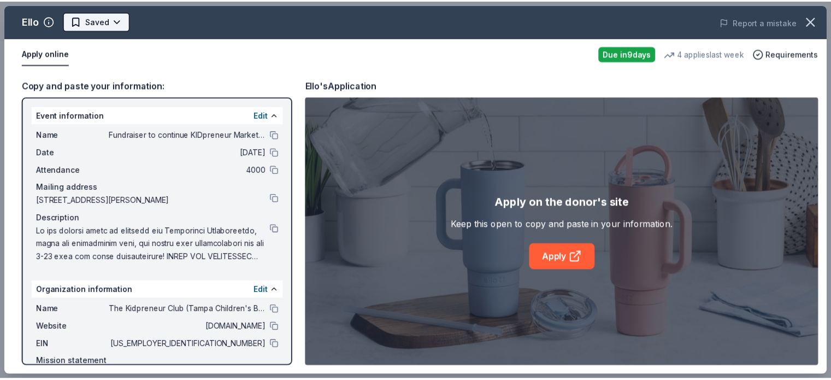
scroll to position [0, 0]
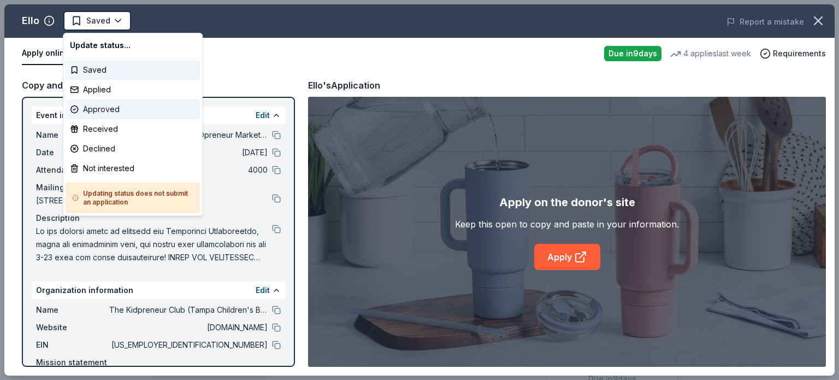
click at [90, 108] on div "Approved" at bounding box center [133, 109] width 134 height 20
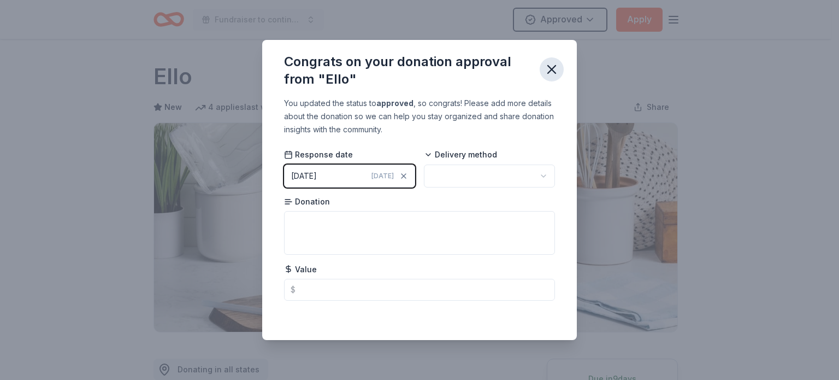
click at [548, 67] on icon "button" at bounding box center [552, 70] width 8 height 8
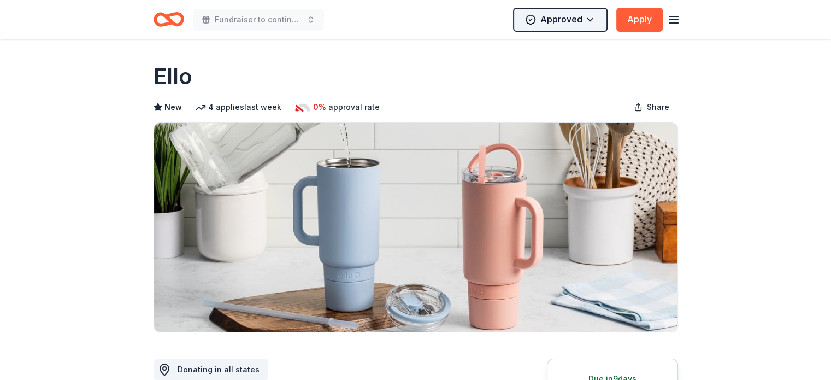
click at [588, 13] on html "Fundraiser to continue KIDpreneur Marketplaces Approved Apply Due in 9 days Sha…" at bounding box center [415, 190] width 831 height 380
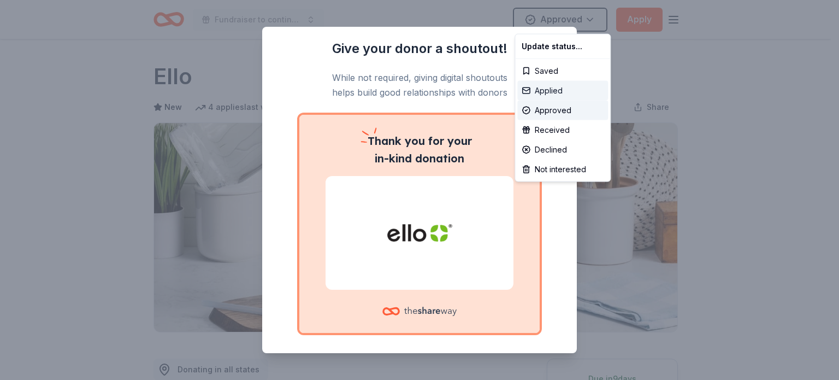
click at [542, 91] on div "Applied" at bounding box center [562, 91] width 91 height 20
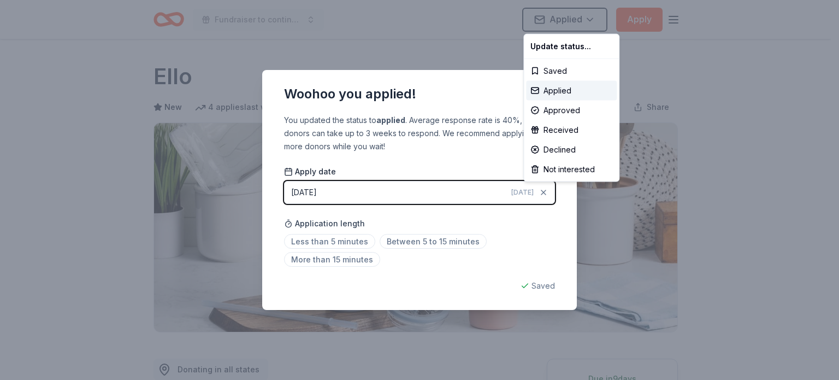
click at [319, 244] on html "Fundraiser to continue KIDpreneur Marketplaces Applied Apply Due in 9 days Shar…" at bounding box center [419, 190] width 839 height 380
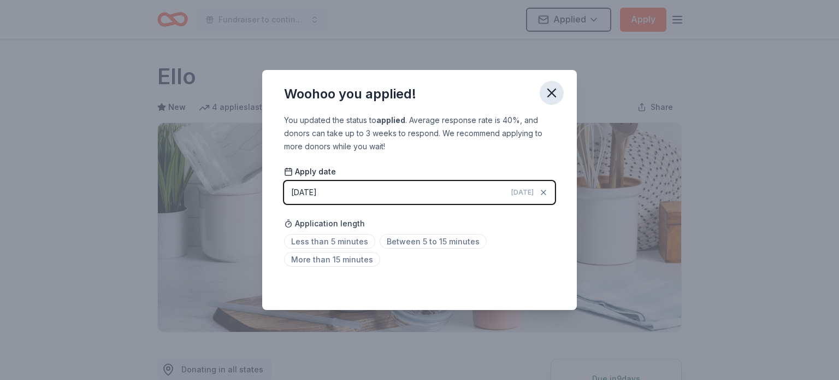
click at [550, 93] on icon "button" at bounding box center [552, 93] width 8 height 8
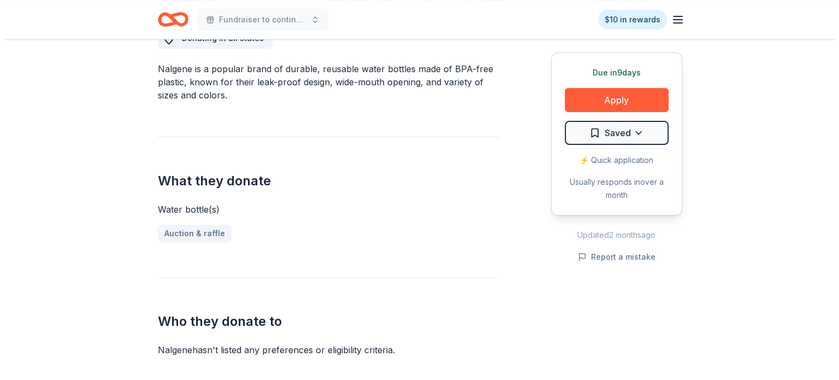
scroll to position [334, 0]
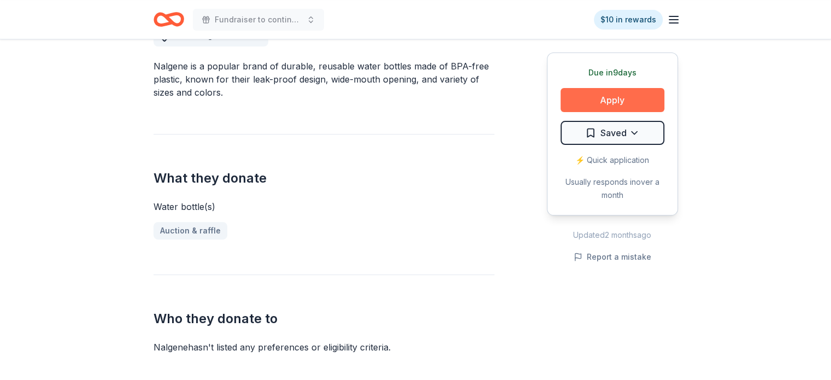
click at [624, 101] on button "Apply" at bounding box center [612, 100] width 104 height 24
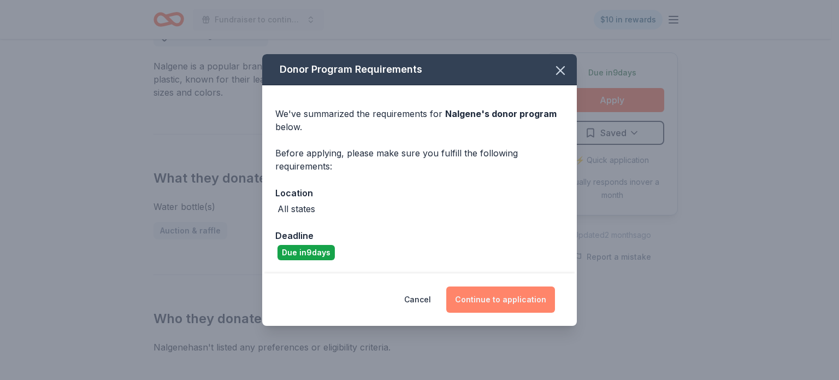
click at [513, 301] on button "Continue to application" at bounding box center [500, 299] width 109 height 26
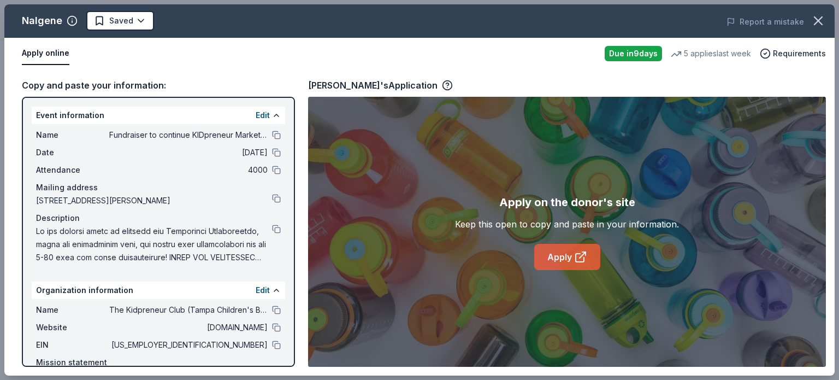
click at [571, 251] on link "Apply" at bounding box center [567, 257] width 66 height 26
click at [820, 21] on icon "button" at bounding box center [817, 20] width 15 height 15
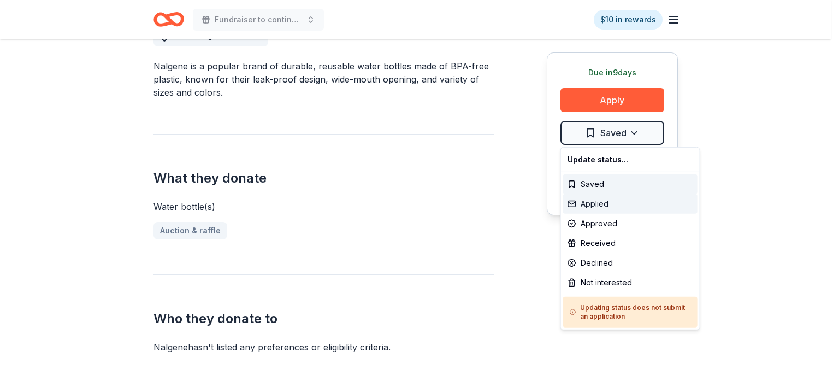
click at [593, 203] on div "Applied" at bounding box center [630, 204] width 134 height 20
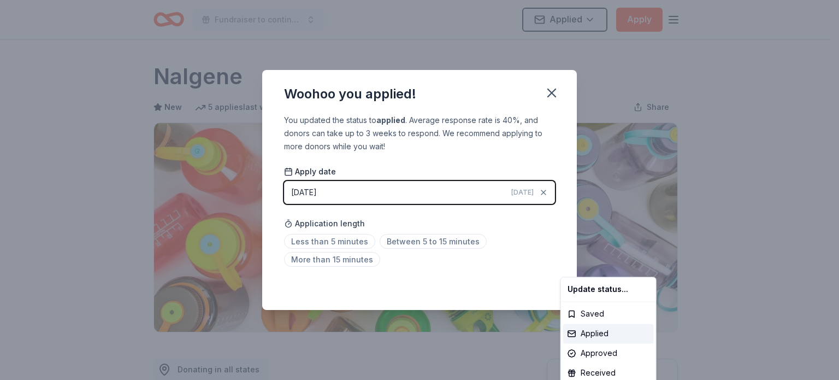
click at [353, 242] on html "Fundraiser to continue KIDpreneur Marketplaces Applied Apply Due [DATE] Share N…" at bounding box center [419, 190] width 839 height 380
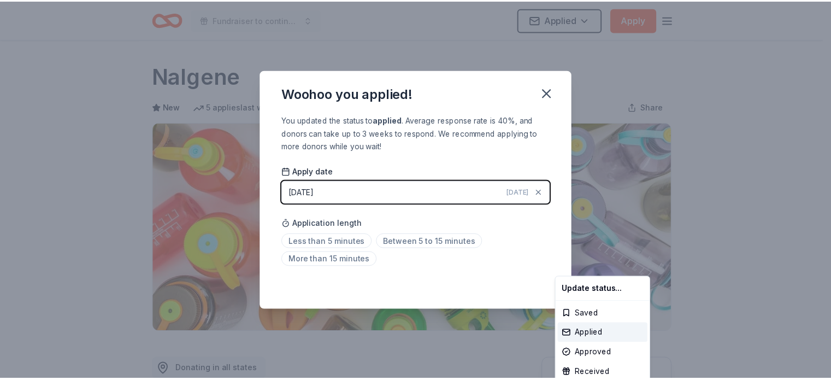
scroll to position [248, 0]
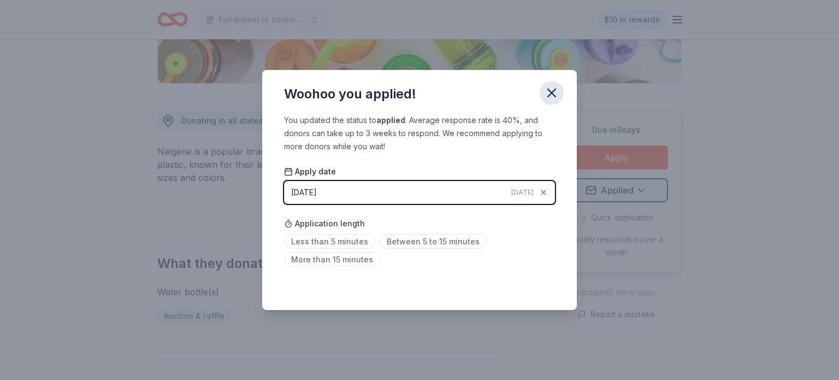
click at [553, 93] on icon "button" at bounding box center [551, 92] width 15 height 15
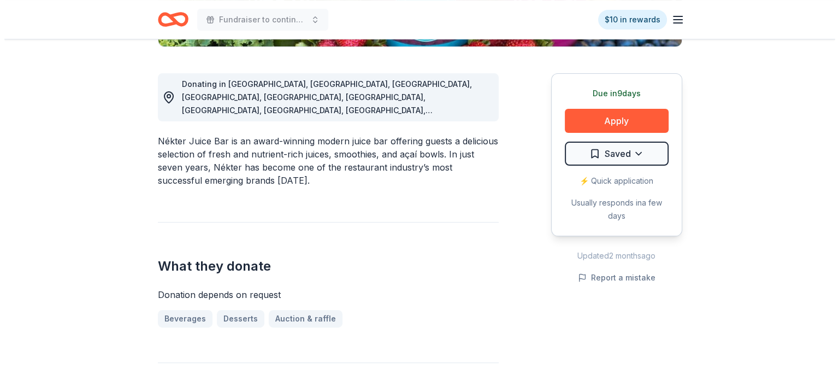
scroll to position [286, 0]
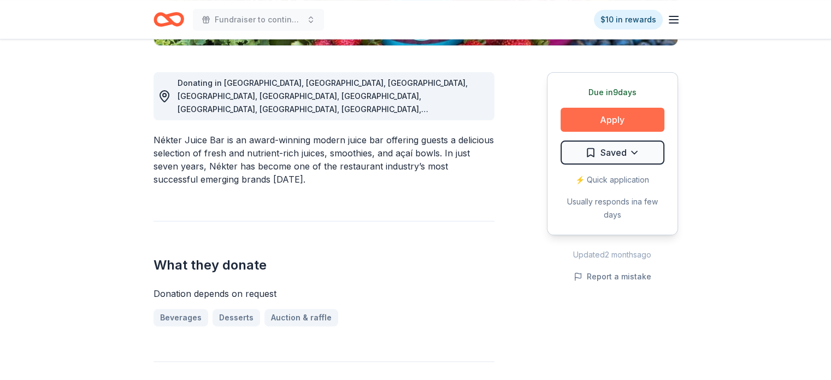
click at [594, 120] on button "Apply" at bounding box center [612, 120] width 104 height 24
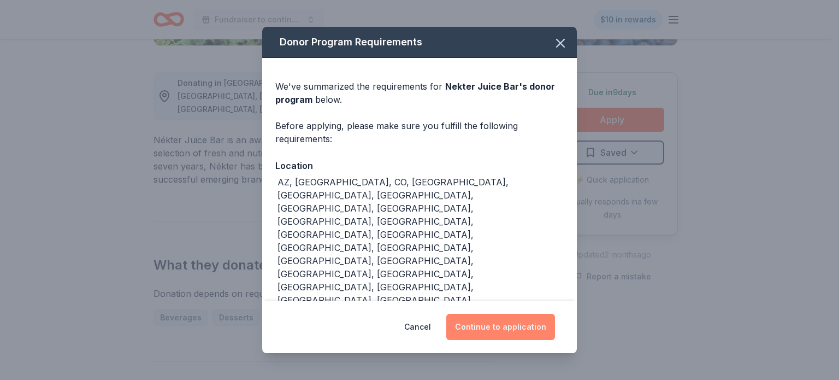
click at [484, 313] on button "Continue to application" at bounding box center [500, 326] width 109 height 26
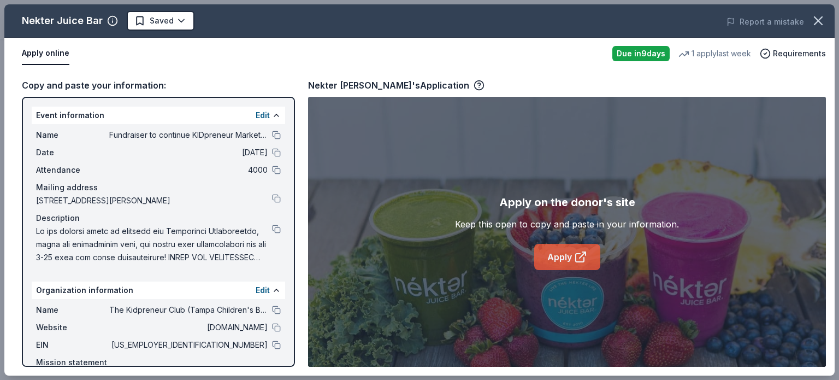
click at [564, 257] on link "Apply" at bounding box center [567, 257] width 66 height 26
click at [816, 21] on icon "button" at bounding box center [817, 20] width 15 height 15
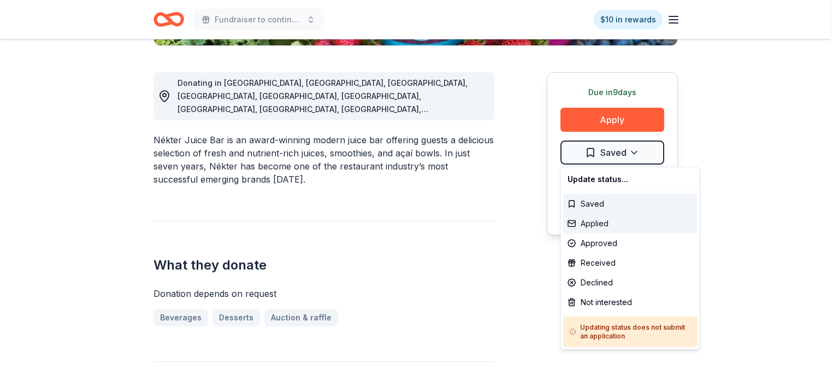
click at [583, 223] on div "Applied" at bounding box center [630, 224] width 134 height 20
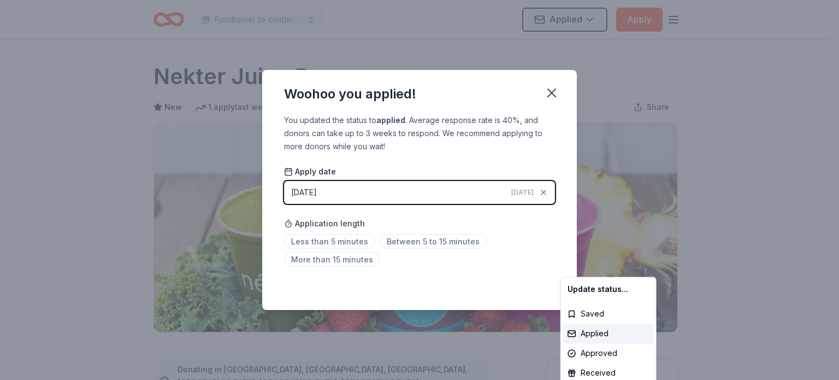
click at [403, 241] on html "Fundraiser to continue KIDpreneur Marketplaces Applied Apply Due in 9 days Shar…" at bounding box center [419, 190] width 839 height 380
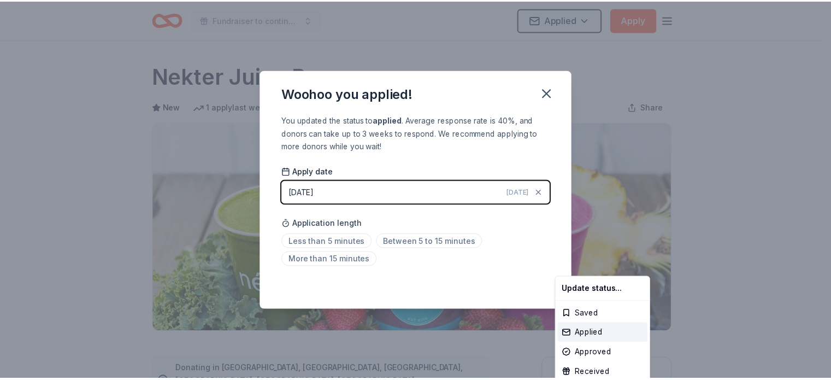
scroll to position [248, 0]
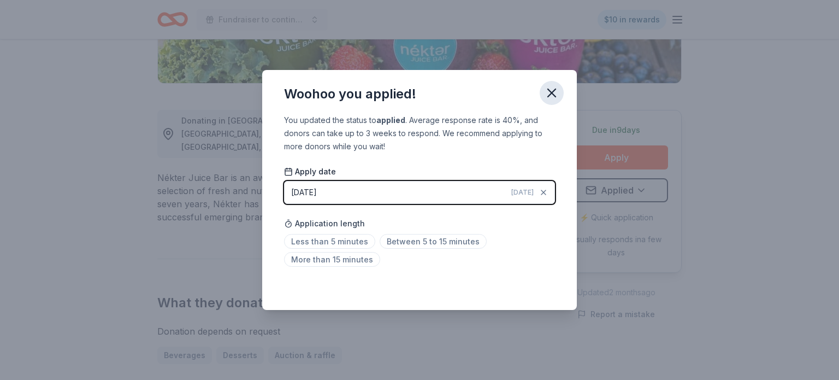
click at [550, 97] on icon "button" at bounding box center [551, 92] width 15 height 15
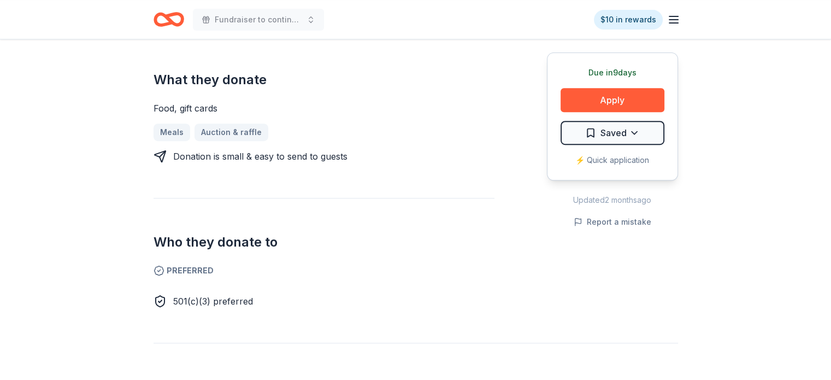
scroll to position [454, 0]
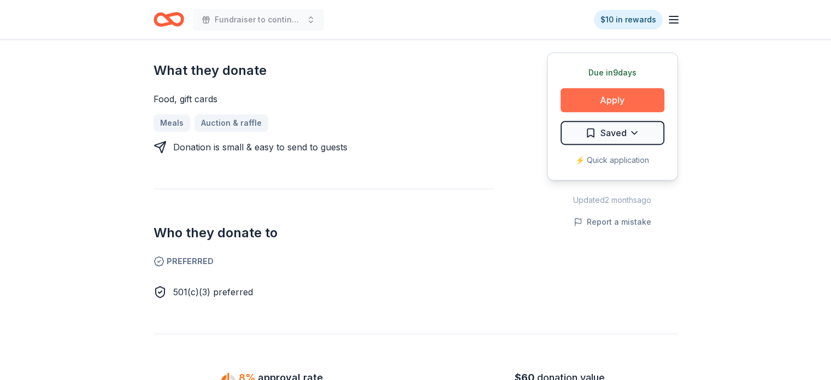
click at [625, 96] on button "Apply" at bounding box center [612, 100] width 104 height 24
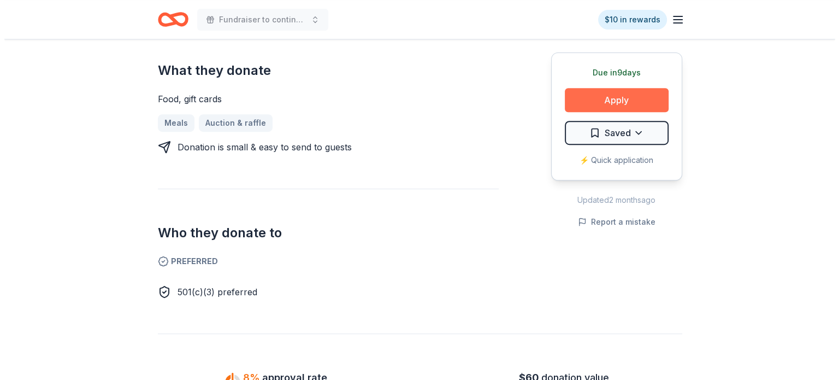
scroll to position [470, 0]
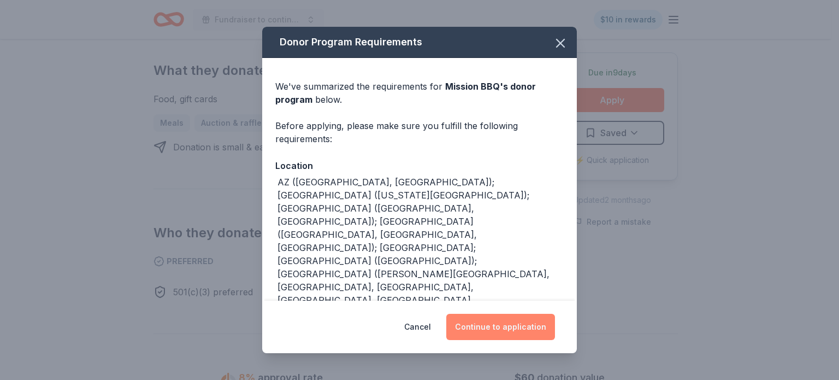
click at [500, 327] on button "Continue to application" at bounding box center [500, 326] width 109 height 26
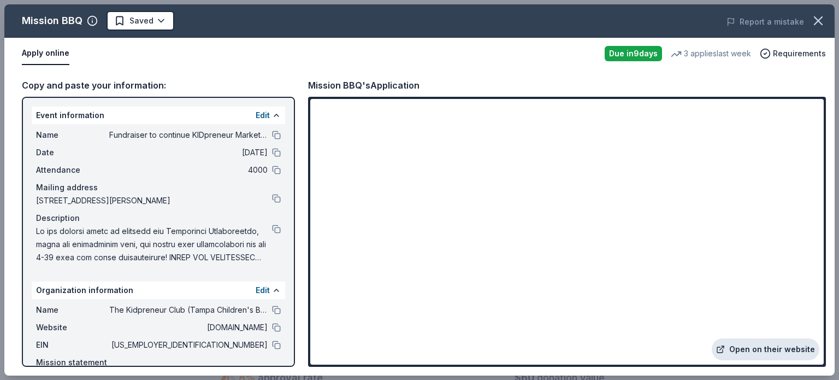
click at [737, 347] on link "Open on their website" at bounding box center [766, 349] width 108 height 22
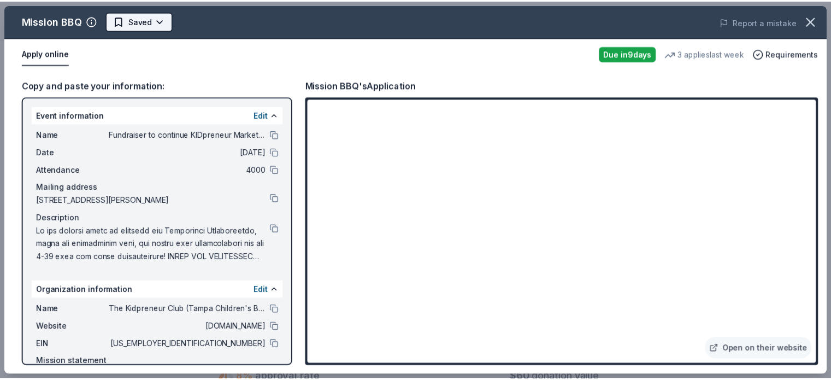
scroll to position [0, 0]
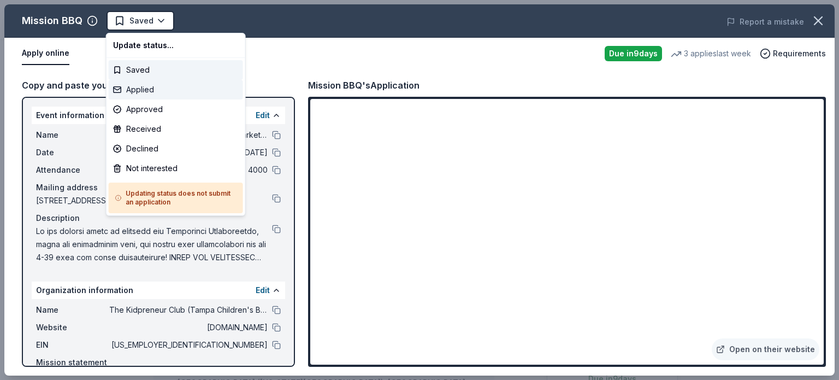
click at [143, 87] on div "Applied" at bounding box center [176, 90] width 134 height 20
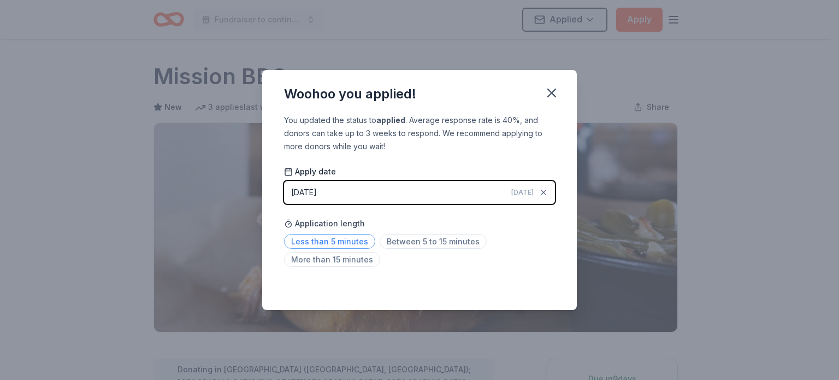
click at [292, 244] on span "Less than 5 minutes" at bounding box center [329, 241] width 91 height 15
click at [555, 96] on icon "button" at bounding box center [552, 93] width 8 height 8
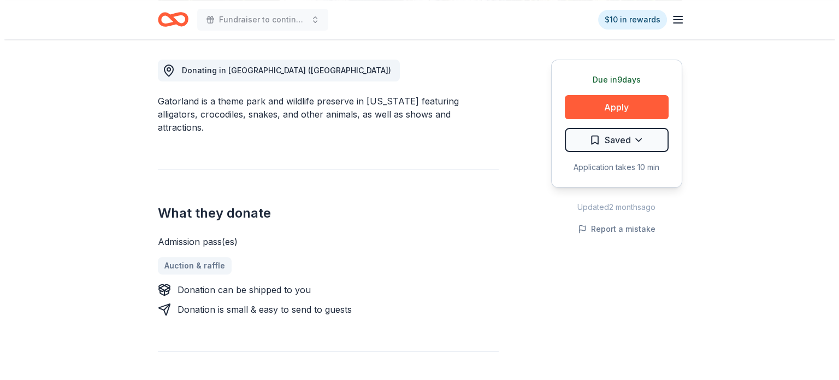
scroll to position [299, 0]
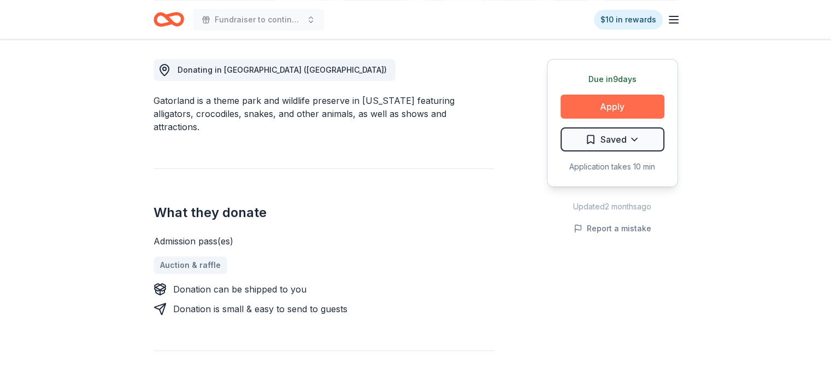
click at [603, 105] on button "Apply" at bounding box center [612, 106] width 104 height 24
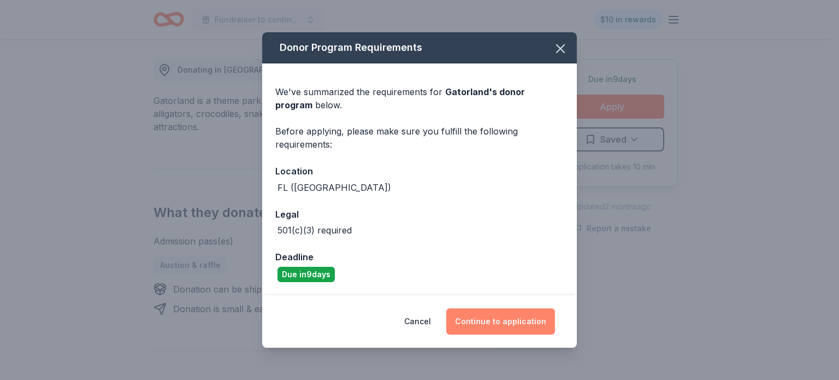
click at [488, 317] on button "Continue to application" at bounding box center [500, 321] width 109 height 26
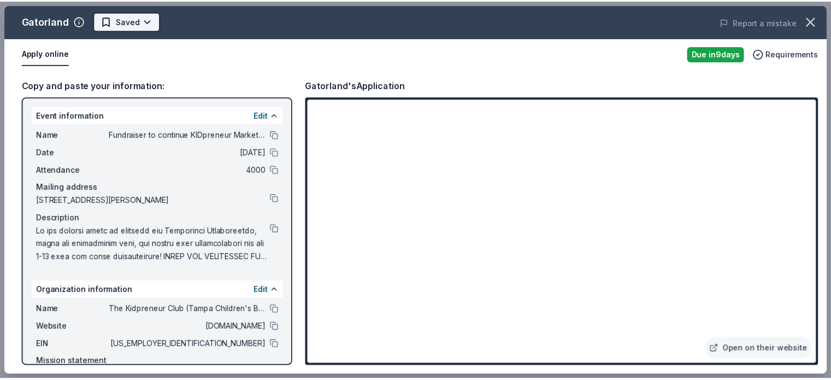
scroll to position [0, 0]
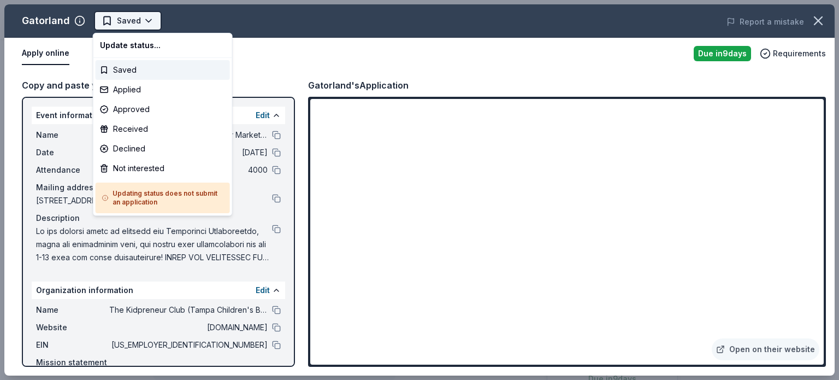
click at [138, 27] on html "Fundraiser to continue KIDpreneur Marketplaces Saved Apply Due [DATE] Share Gat…" at bounding box center [419, 190] width 839 height 380
click at [122, 88] on div "Applied" at bounding box center [163, 90] width 134 height 20
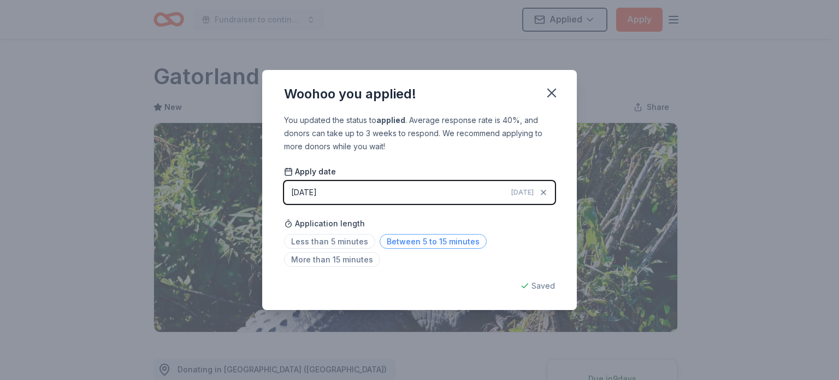
click at [452, 243] on span "Between 5 to 15 minutes" at bounding box center [433, 241] width 107 height 15
click at [558, 96] on icon "button" at bounding box center [551, 92] width 15 height 15
